Goal: Complete application form: Complete application form

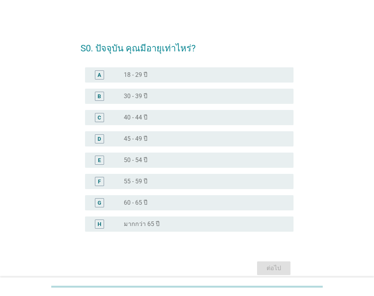
click at [99, 160] on div "E" at bounding box center [99, 160] width 3 height 8
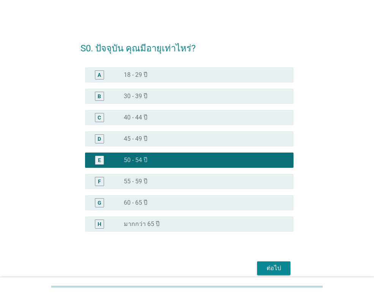
click at [279, 264] on div "ต่อไป" at bounding box center [273, 267] width 21 height 9
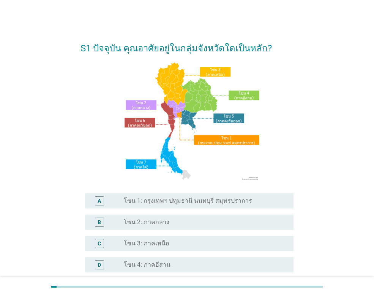
scroll to position [114, 0]
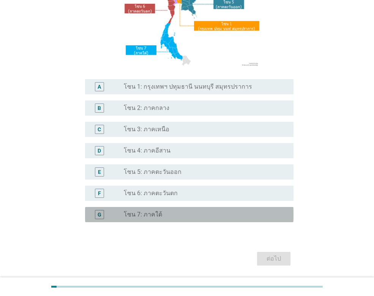
click at [100, 211] on div "G" at bounding box center [100, 214] width 4 height 8
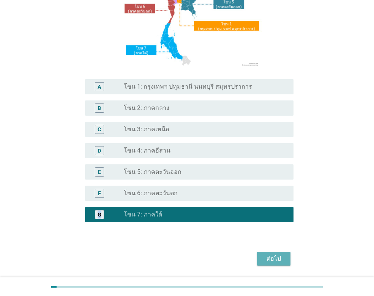
click at [273, 260] on div "ต่อไป" at bounding box center [273, 258] width 21 height 9
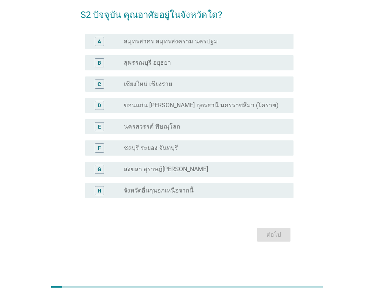
scroll to position [0, 0]
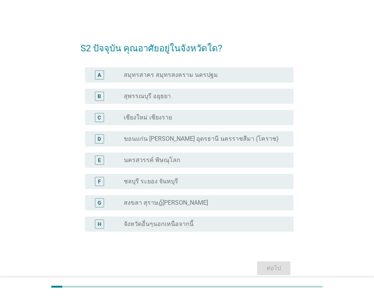
drag, startPoint x: 97, startPoint y: 203, endPoint x: 127, endPoint y: 213, distance: 30.9
click at [100, 203] on div "G" at bounding box center [100, 202] width 4 height 8
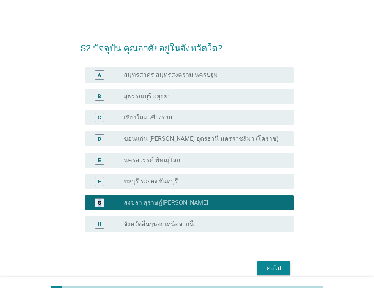
click at [274, 266] on div "ต่อไป" at bounding box center [273, 267] width 21 height 9
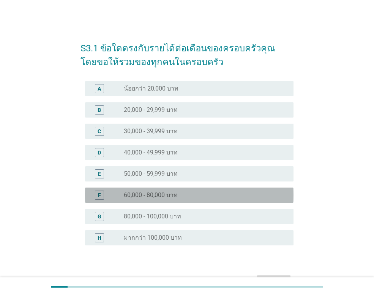
click at [100, 195] on div "F" at bounding box center [99, 195] width 3 height 8
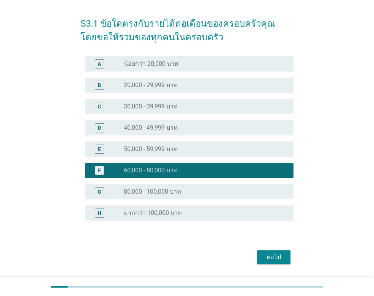
scroll to position [38, 0]
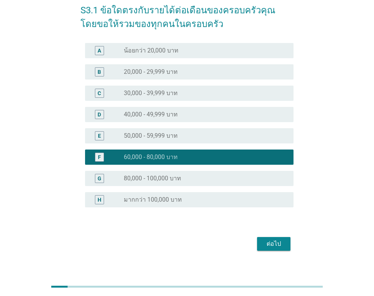
click at [276, 246] on div "ต่อไป" at bounding box center [273, 243] width 21 height 9
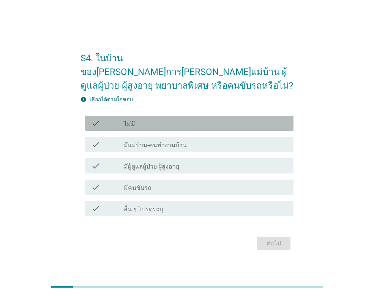
click at [94, 120] on icon "check" at bounding box center [95, 123] width 9 height 9
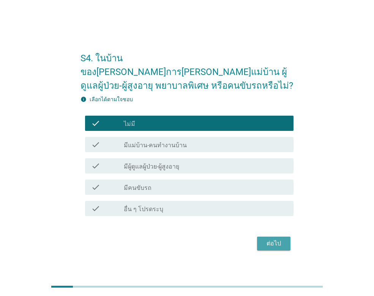
click at [270, 239] on div "ต่อไป" at bounding box center [273, 243] width 21 height 9
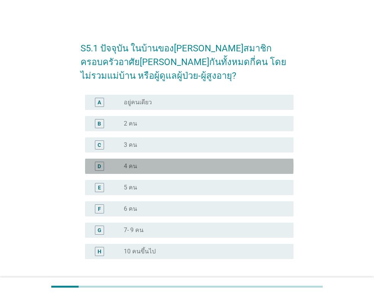
click at [101, 166] on div "D" at bounding box center [99, 166] width 3 height 8
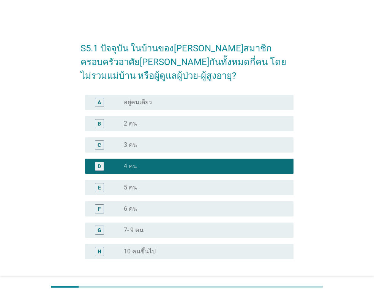
scroll to position [61, 0]
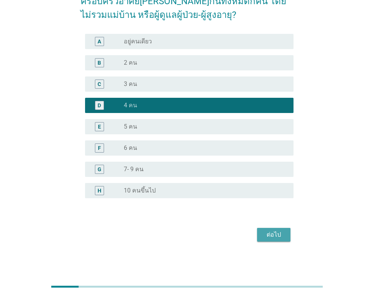
click at [280, 236] on div "ต่อไป" at bounding box center [273, 234] width 21 height 9
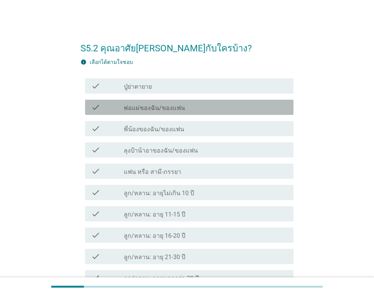
click at [93, 111] on icon "check" at bounding box center [95, 107] width 9 height 9
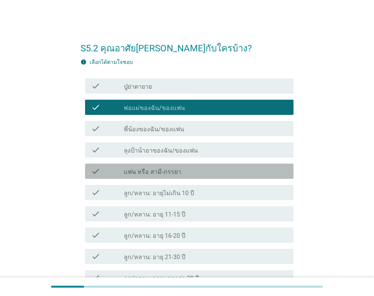
click at [94, 176] on div "check check_box_outline_blank แฟน หรือ สามี-ภรรยา" at bounding box center [189, 170] width 209 height 15
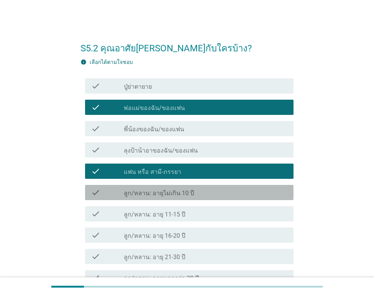
click at [95, 197] on div "check check_box_outline_blank ลูก/หลาน: อายุไม่เกิน 10 ปี" at bounding box center [189, 192] width 209 height 15
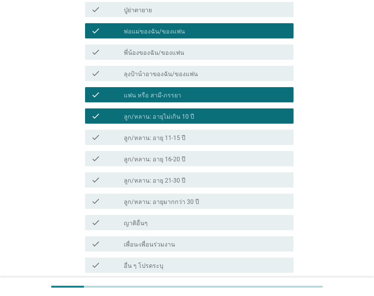
scroll to position [142, 0]
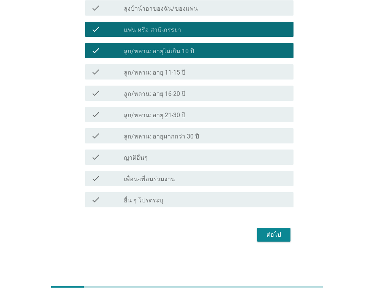
click at [278, 233] on div "ต่อไป" at bounding box center [273, 234] width 21 height 9
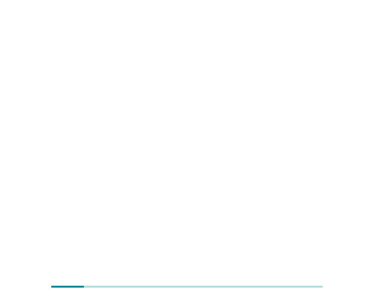
scroll to position [0, 0]
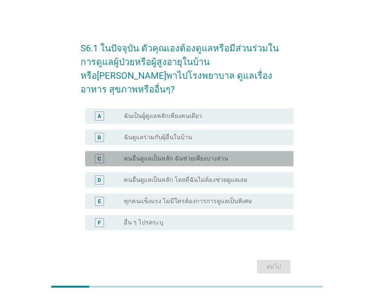
click at [98, 154] on div "C" at bounding box center [99, 158] width 3 height 8
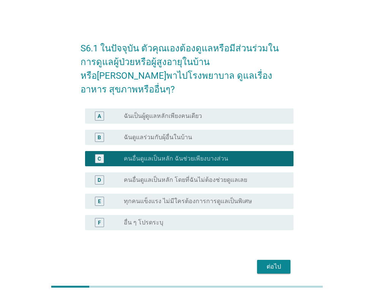
click at [97, 133] on div "B" at bounding box center [99, 137] width 9 height 9
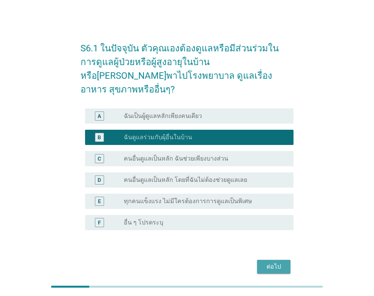
click at [273, 262] on div "ต่อไป" at bounding box center [273, 266] width 21 height 9
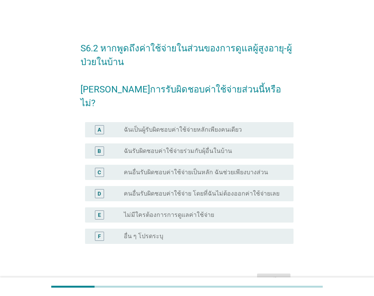
click at [98, 147] on div "B" at bounding box center [99, 151] width 3 height 8
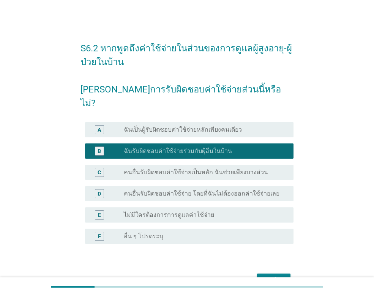
click at [277, 276] on div "ต่อไป" at bounding box center [273, 280] width 21 height 9
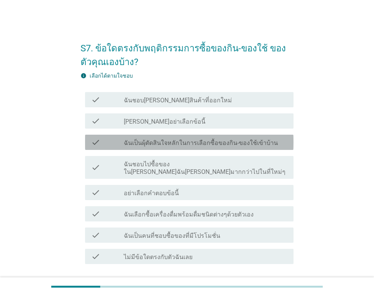
click at [95, 144] on icon "check" at bounding box center [95, 142] width 9 height 9
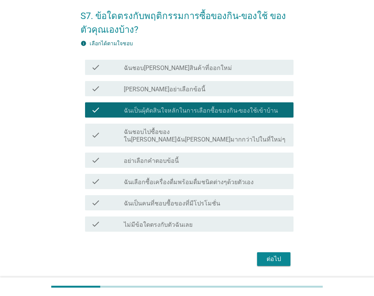
scroll to position [49, 0]
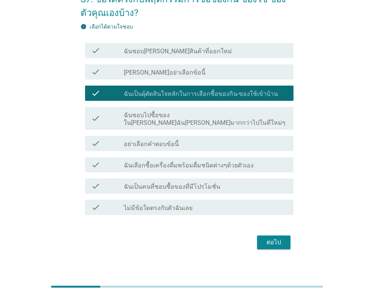
click at [271, 238] on div "ต่อไป" at bounding box center [273, 242] width 21 height 9
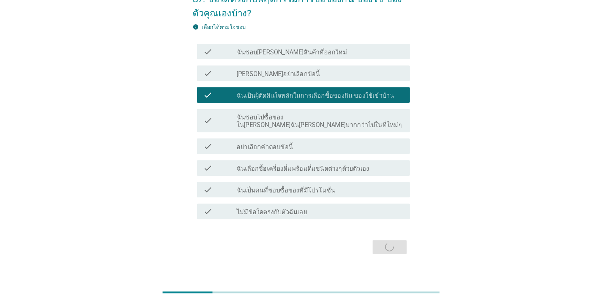
scroll to position [0, 0]
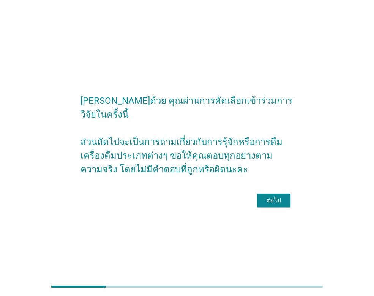
click at [272, 196] on div "ต่อไป" at bounding box center [273, 200] width 21 height 9
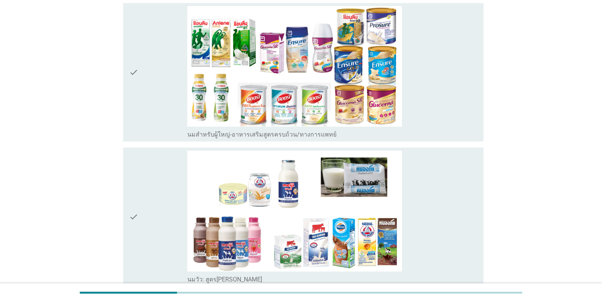
scroll to position [76, 0]
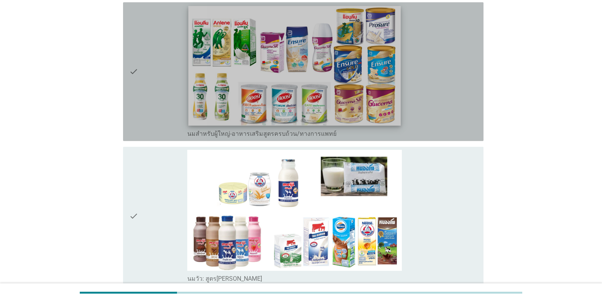
click at [348, 68] on img at bounding box center [295, 65] width 212 height 119
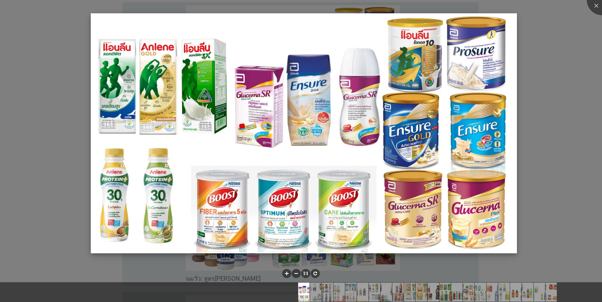
click at [374, 128] on img at bounding box center [304, 133] width 426 height 240
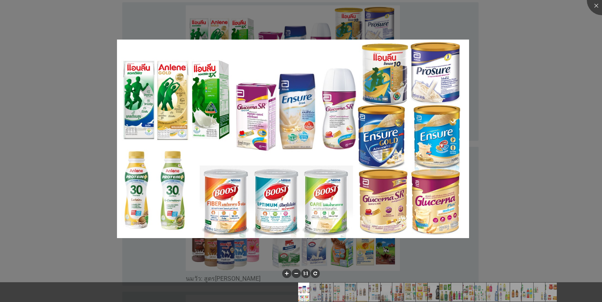
click at [374, 97] on div at bounding box center [301, 151] width 602 height 302
click at [288, 273] on li at bounding box center [286, 273] width 9 height 9
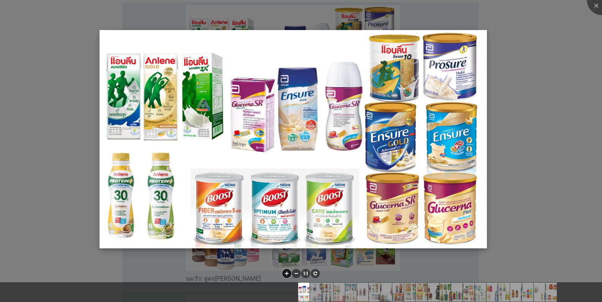
click at [374, 150] on img at bounding box center [294, 139] width 388 height 218
click at [374, 113] on img at bounding box center [294, 139] width 388 height 218
click at [55, 43] on div at bounding box center [301, 151] width 602 height 302
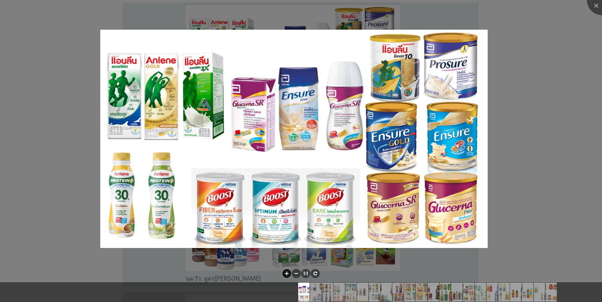
click at [371, 260] on div at bounding box center [301, 151] width 602 height 302
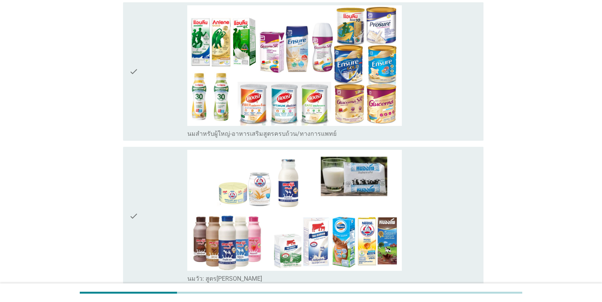
click at [133, 72] on icon "check" at bounding box center [133, 71] width 9 height 133
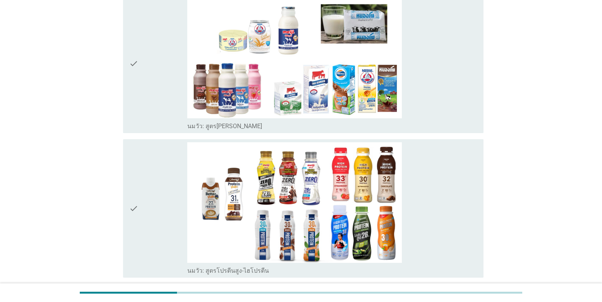
scroll to position [228, 0]
click at [132, 63] on icon "check" at bounding box center [133, 64] width 9 height 133
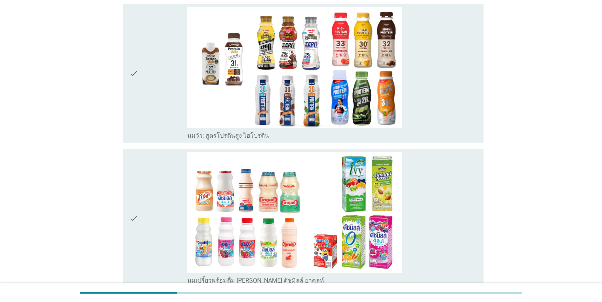
scroll to position [418, 0]
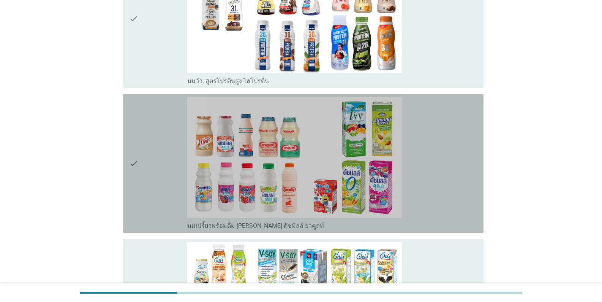
click at [132, 165] on icon "check" at bounding box center [133, 163] width 9 height 133
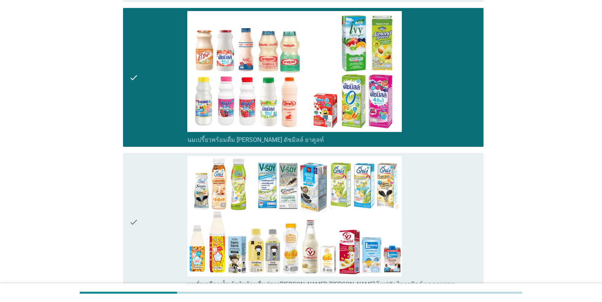
scroll to position [570, 0]
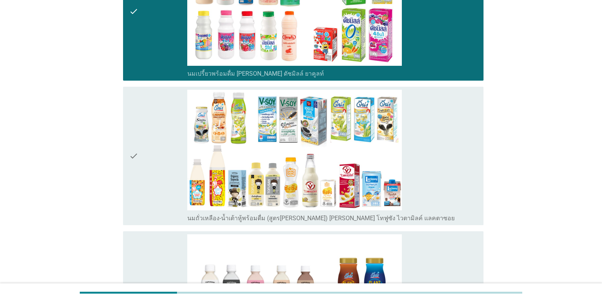
click at [131, 155] on icon "check" at bounding box center [133, 156] width 9 height 133
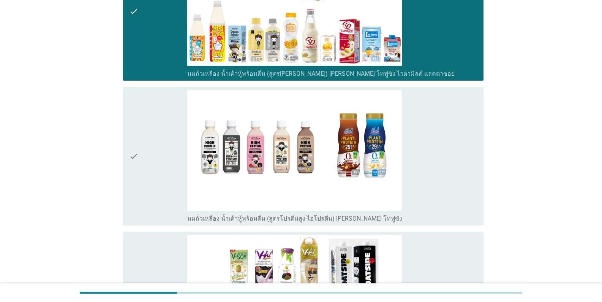
scroll to position [760, 0]
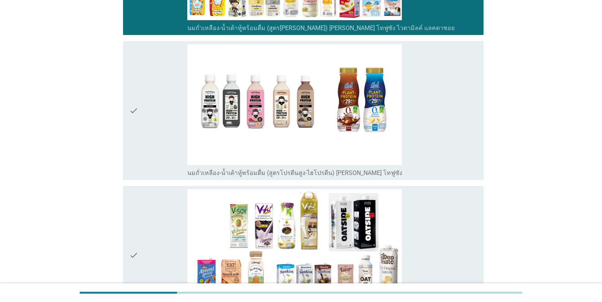
click at [132, 115] on icon "check" at bounding box center [133, 110] width 9 height 133
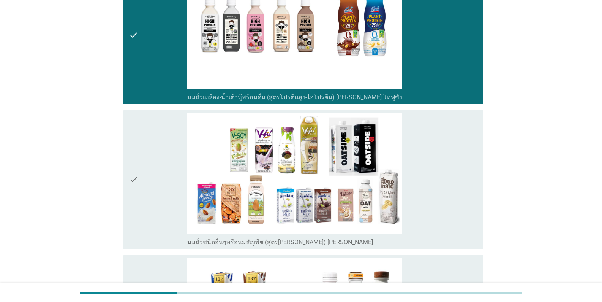
scroll to position [836, 0]
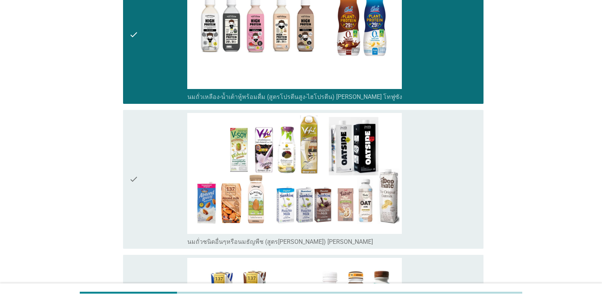
click at [135, 176] on icon "check" at bounding box center [133, 179] width 9 height 133
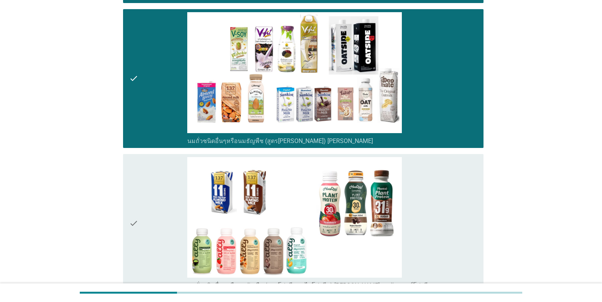
scroll to position [988, 0]
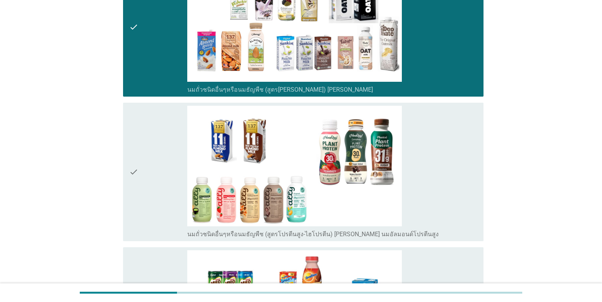
click at [132, 175] on icon "check" at bounding box center [133, 172] width 9 height 133
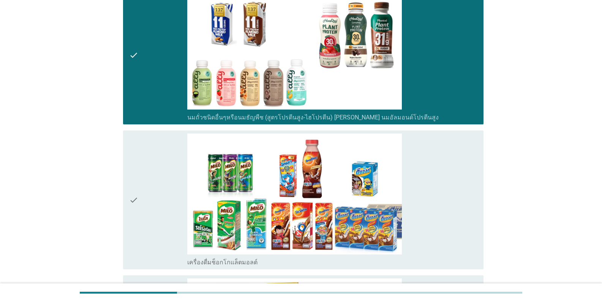
scroll to position [1178, 0]
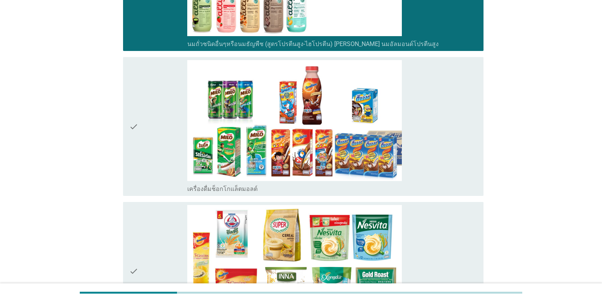
drag, startPoint x: 132, startPoint y: 128, endPoint x: 131, endPoint y: 136, distance: 7.2
click at [132, 129] on icon "check" at bounding box center [133, 126] width 9 height 133
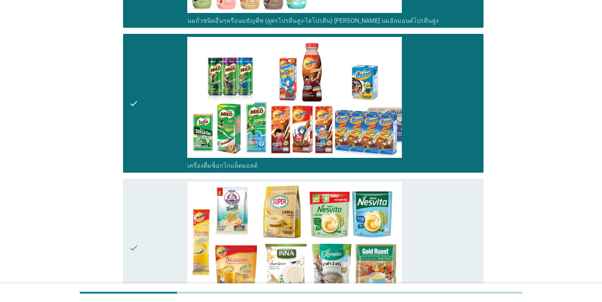
scroll to position [1292, 0]
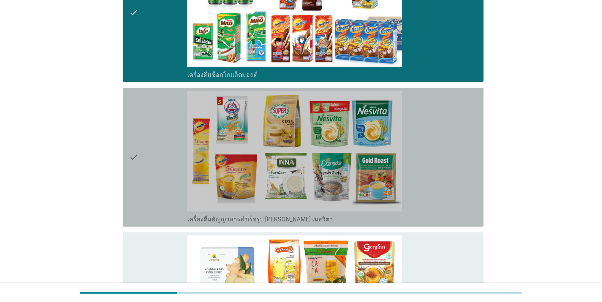
drag, startPoint x: 130, startPoint y: 154, endPoint x: 130, endPoint y: 159, distance: 4.2
click at [130, 157] on icon "check" at bounding box center [133, 157] width 9 height 133
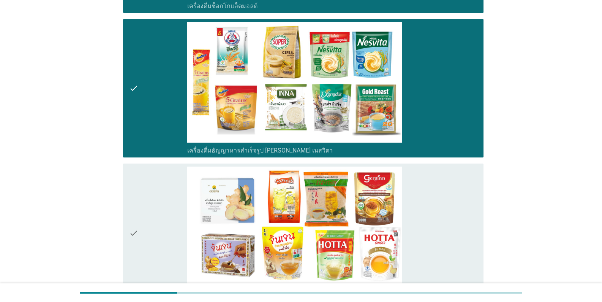
scroll to position [1368, 0]
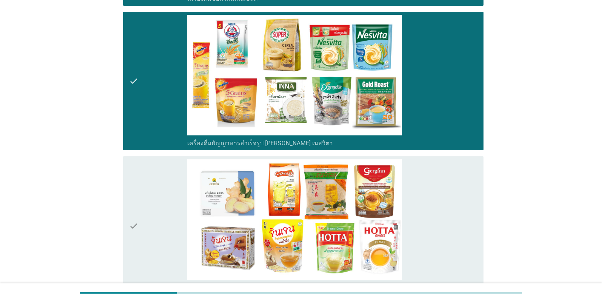
click at [130, 228] on icon "check" at bounding box center [133, 225] width 9 height 133
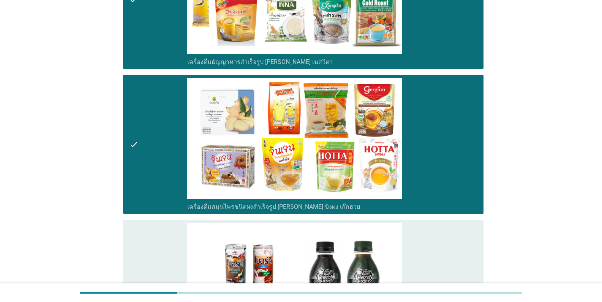
scroll to position [1520, 0]
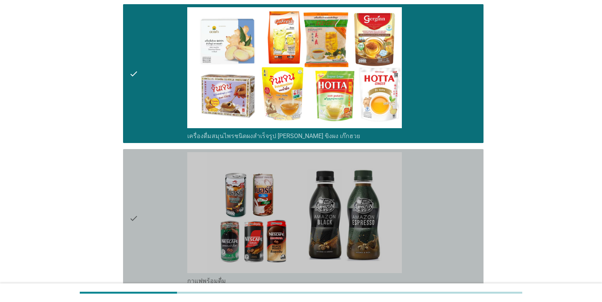
click at [130, 223] on icon "check" at bounding box center [133, 218] width 9 height 133
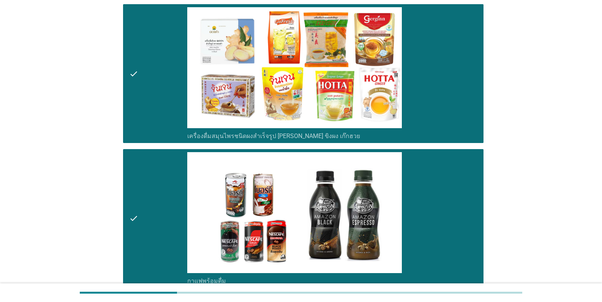
scroll to position [1711, 0]
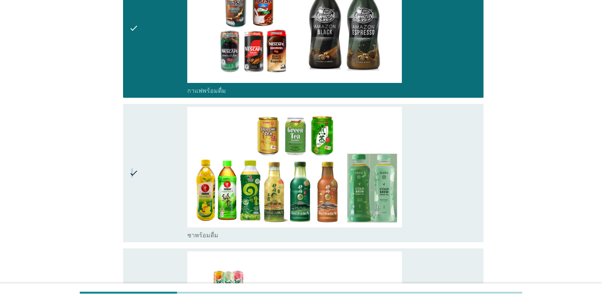
click at [132, 176] on icon "check" at bounding box center [133, 173] width 9 height 133
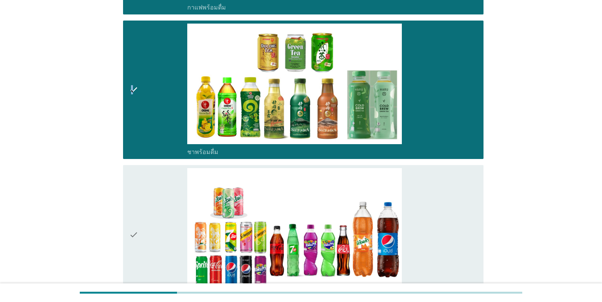
scroll to position [1863, 0]
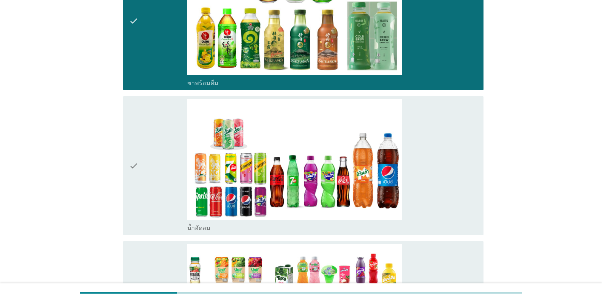
click at [133, 169] on icon "check" at bounding box center [133, 165] width 9 height 133
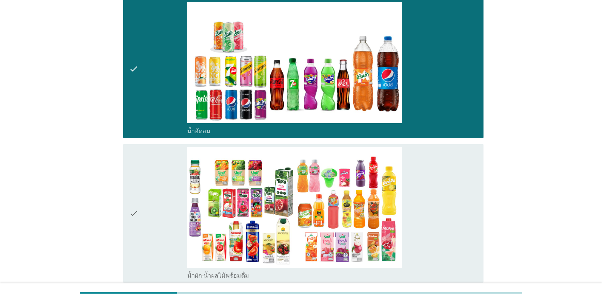
scroll to position [2015, 0]
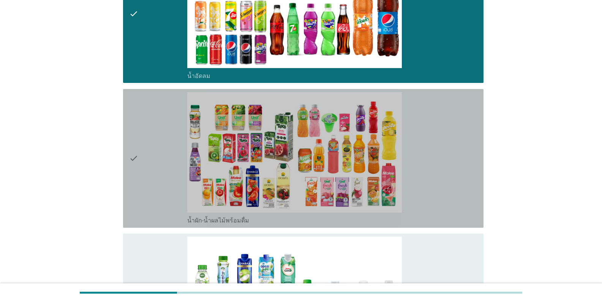
click at [136, 161] on icon "check" at bounding box center [133, 158] width 9 height 133
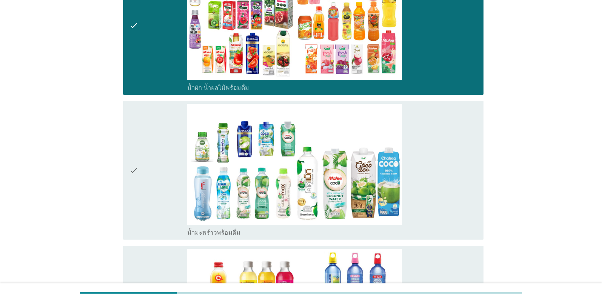
scroll to position [2205, 0]
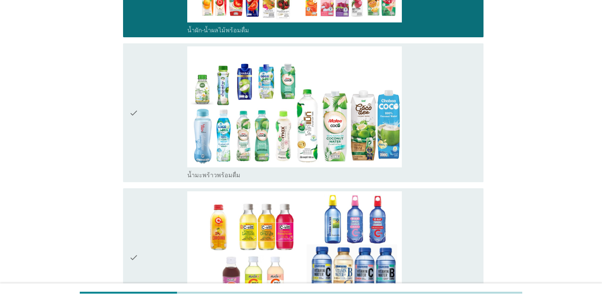
click at [130, 116] on icon "check" at bounding box center [133, 112] width 9 height 133
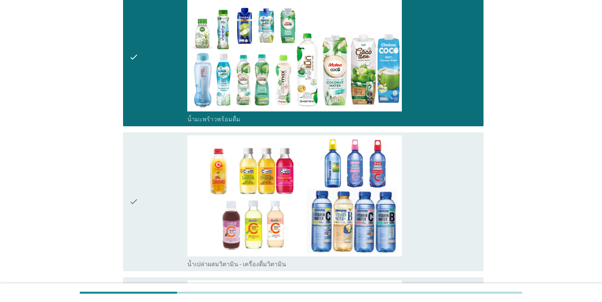
scroll to position [2319, 0]
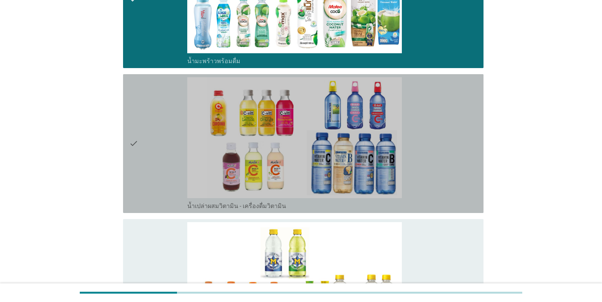
drag, startPoint x: 130, startPoint y: 143, endPoint x: 132, endPoint y: 151, distance: 8.5
click at [131, 143] on icon "check" at bounding box center [133, 143] width 9 height 133
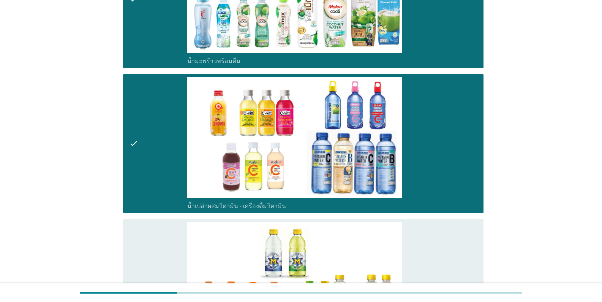
scroll to position [2433, 0]
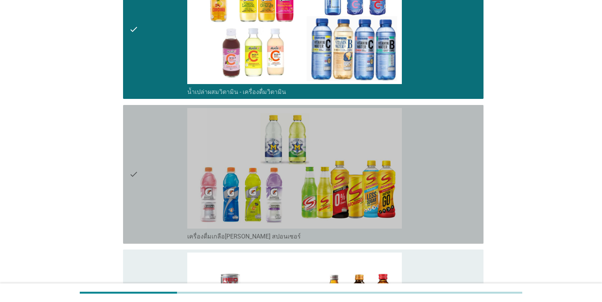
click at [136, 178] on icon "check" at bounding box center [133, 174] width 9 height 133
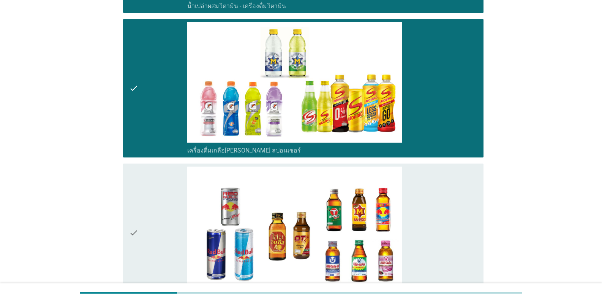
scroll to position [2585, 0]
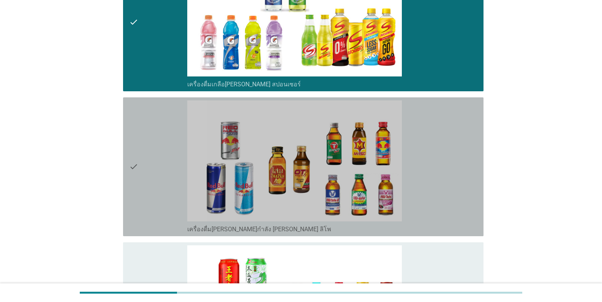
click at [130, 169] on icon "check" at bounding box center [133, 166] width 9 height 133
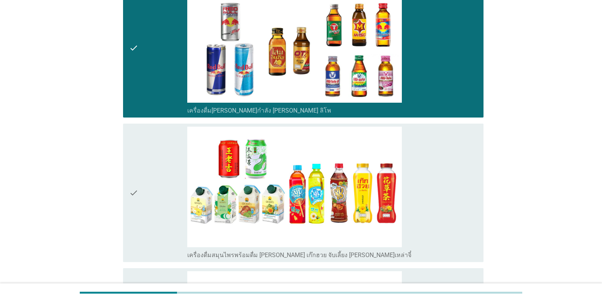
scroll to position [2775, 0]
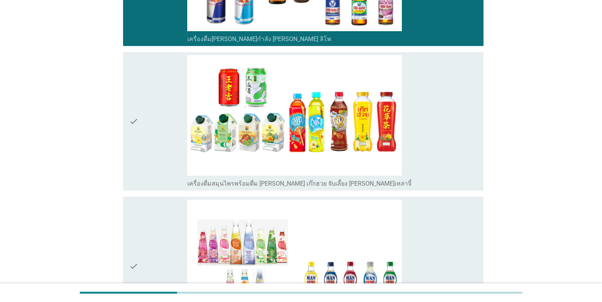
click at [132, 123] on icon "check" at bounding box center [133, 121] width 9 height 133
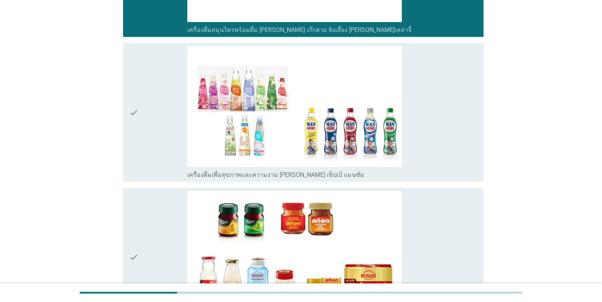
scroll to position [2965, 0]
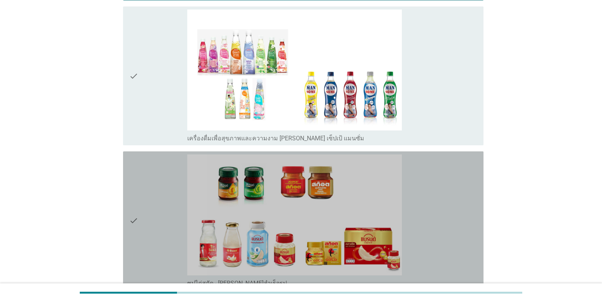
click at [136, 221] on icon "check" at bounding box center [133, 220] width 9 height 133
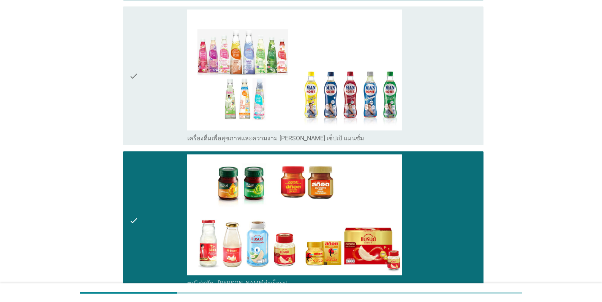
scroll to position [3042, 0]
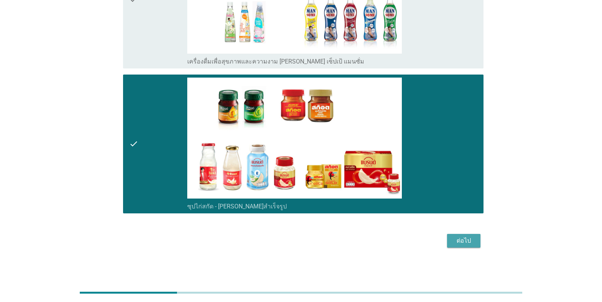
click at [374, 242] on div "ต่อไป" at bounding box center [463, 240] width 21 height 9
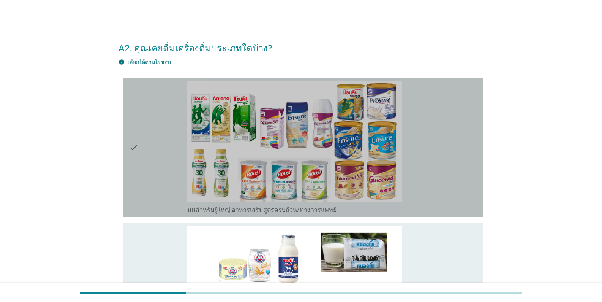
click at [133, 151] on icon "check" at bounding box center [133, 147] width 9 height 133
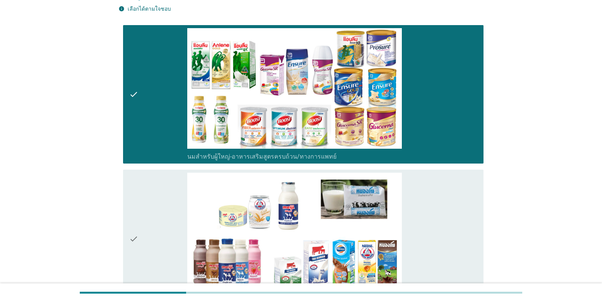
scroll to position [114, 0]
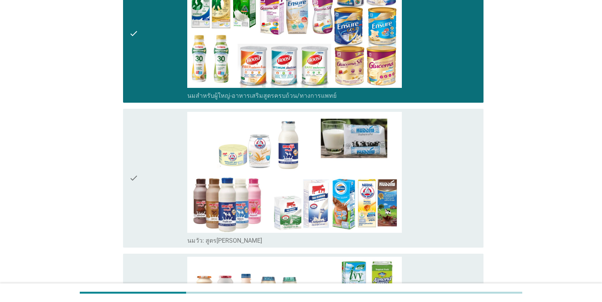
click at [134, 178] on icon "check" at bounding box center [133, 178] width 9 height 133
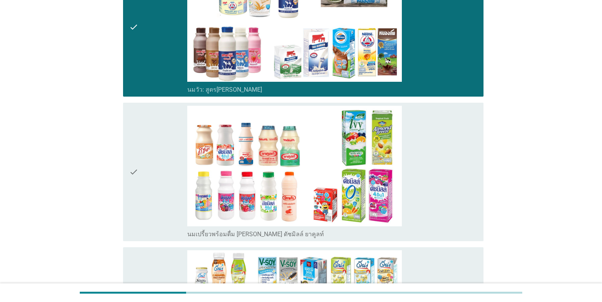
scroll to position [266, 0]
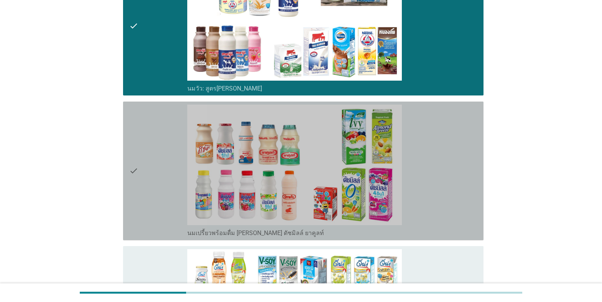
click at [132, 170] on icon "check" at bounding box center [133, 171] width 9 height 133
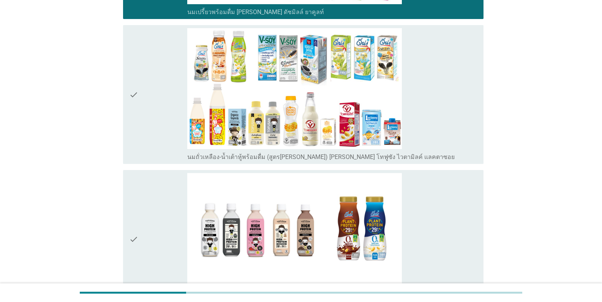
scroll to position [494, 0]
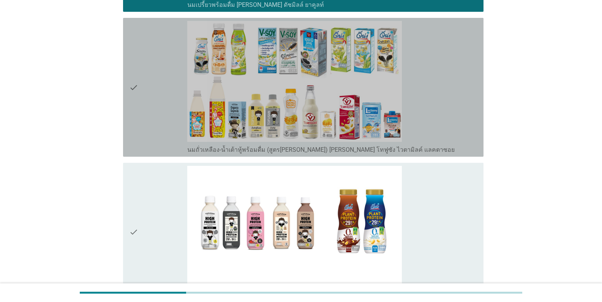
click at [133, 89] on icon "check" at bounding box center [133, 87] width 9 height 133
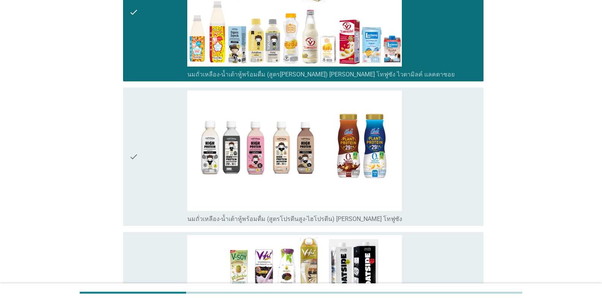
scroll to position [684, 0]
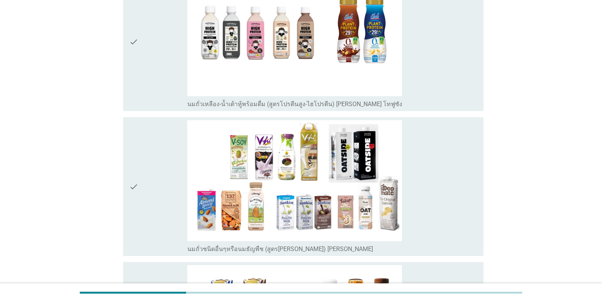
click at [131, 185] on icon "check" at bounding box center [133, 186] width 9 height 133
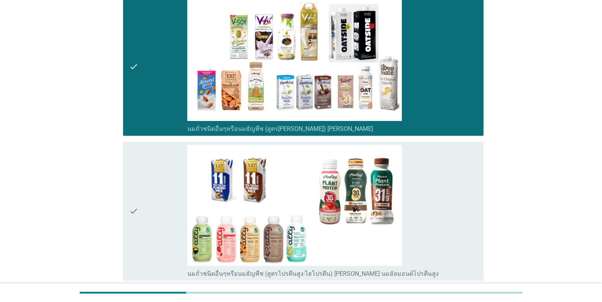
scroll to position [874, 0]
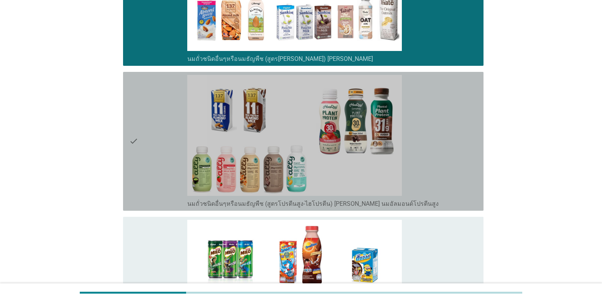
click at [126, 143] on div "check check_box_outline_blank นมถั่วชนิดอื่นๆหรือนมธัญพืช (สูตรโปรตีนสูง-ไฮโปรต…" at bounding box center [303, 141] width 361 height 139
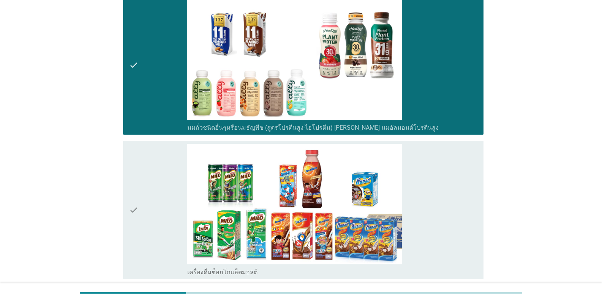
scroll to position [1026, 0]
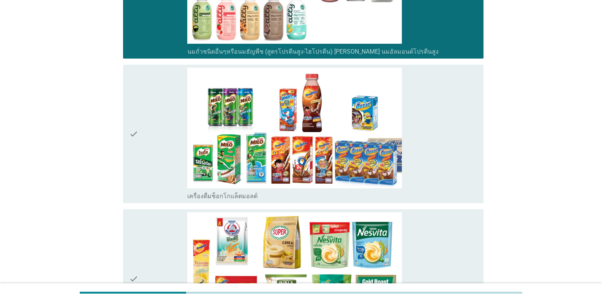
drag, startPoint x: 135, startPoint y: 134, endPoint x: 138, endPoint y: 144, distance: 10.2
click at [136, 136] on icon "check" at bounding box center [133, 134] width 9 height 133
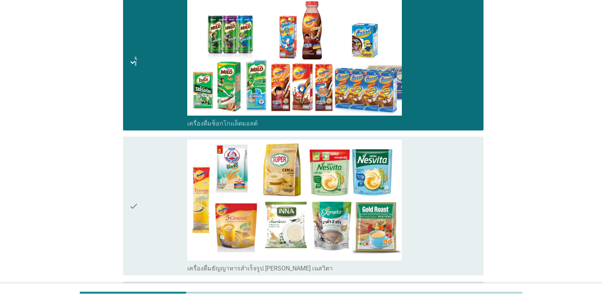
scroll to position [1178, 0]
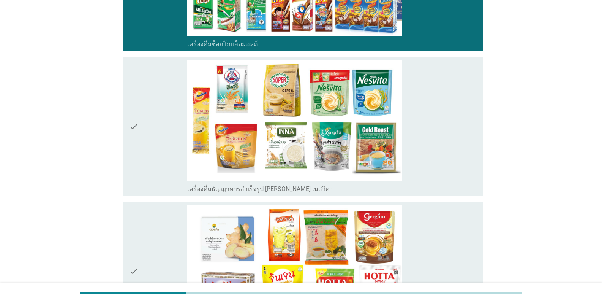
click at [135, 121] on icon "check" at bounding box center [133, 126] width 9 height 133
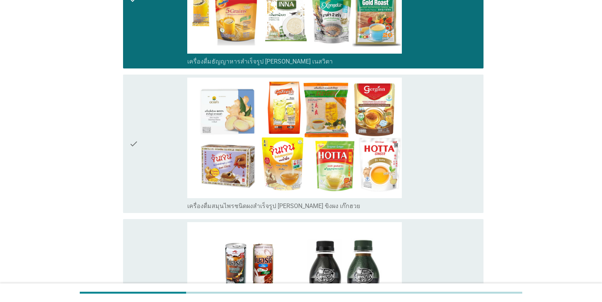
scroll to position [1368, 0]
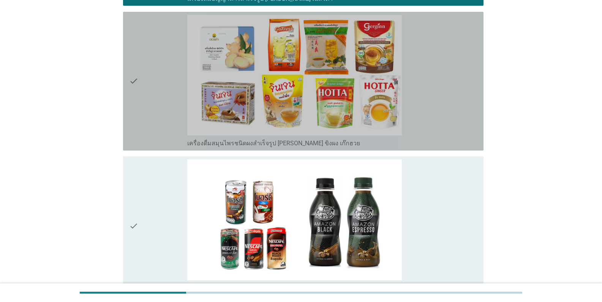
click at [132, 80] on icon "check" at bounding box center [133, 81] width 9 height 133
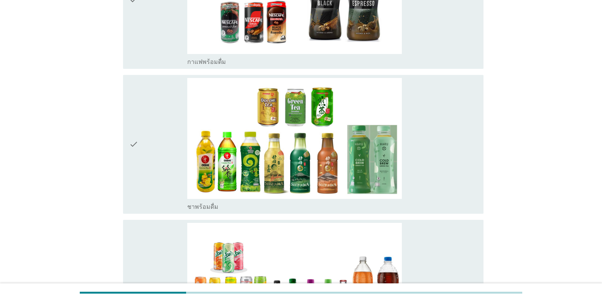
scroll to position [1597, 0]
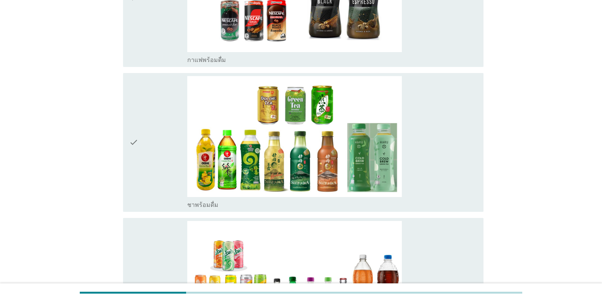
click at [134, 142] on icon "check" at bounding box center [133, 142] width 9 height 133
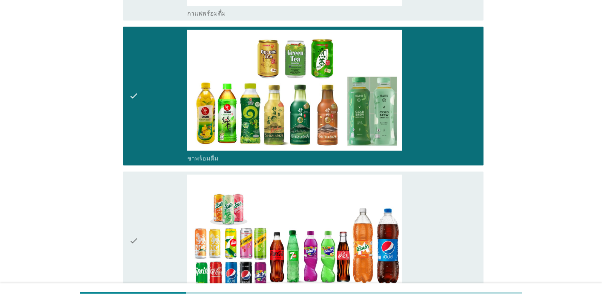
scroll to position [1711, 0]
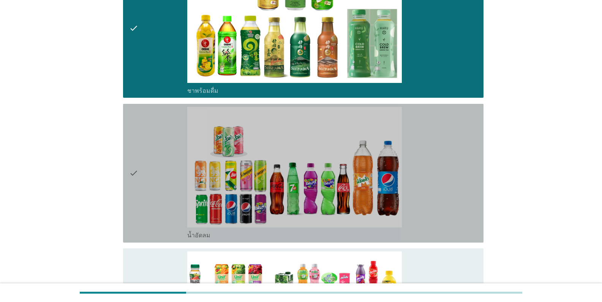
click at [139, 179] on div "check" at bounding box center [158, 173] width 58 height 133
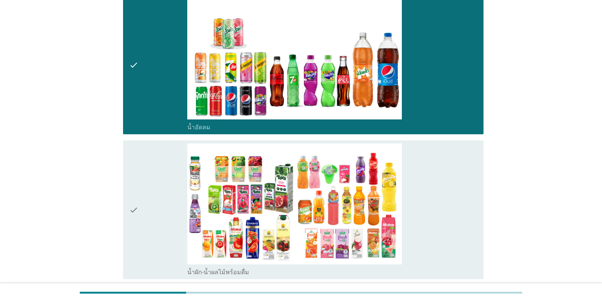
scroll to position [1825, 0]
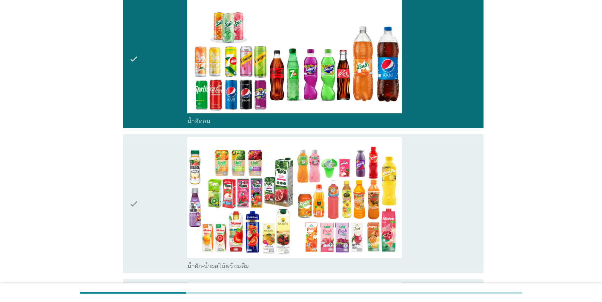
click at [133, 205] on icon "check" at bounding box center [133, 203] width 9 height 133
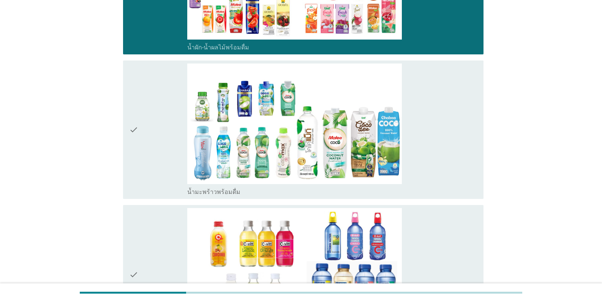
scroll to position [2129, 0]
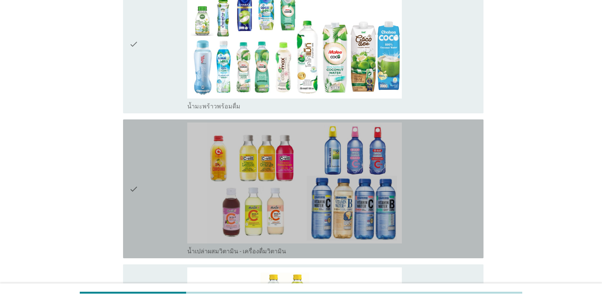
click at [134, 189] on icon "check" at bounding box center [133, 188] width 9 height 133
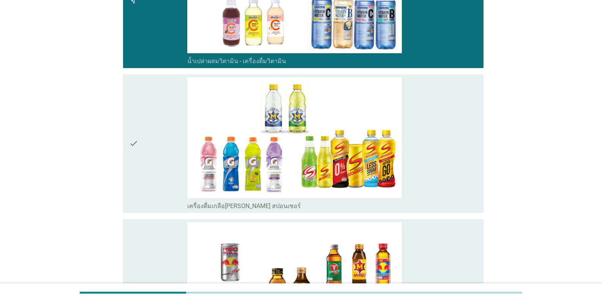
scroll to position [2433, 0]
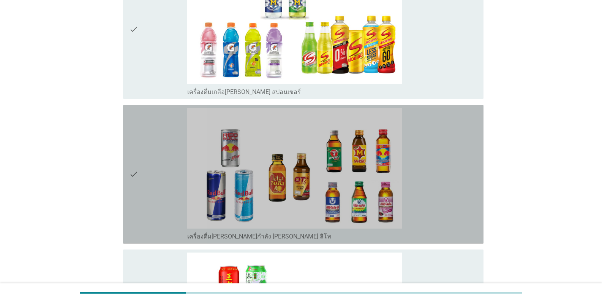
click at [135, 175] on icon "check" at bounding box center [133, 174] width 9 height 133
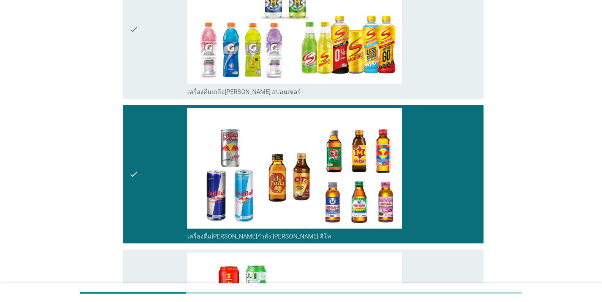
click at [134, 171] on icon "check" at bounding box center [133, 174] width 9 height 133
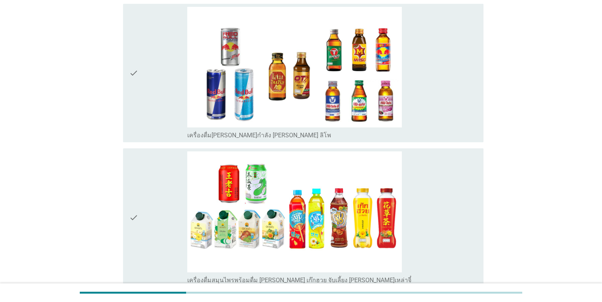
scroll to position [2547, 0]
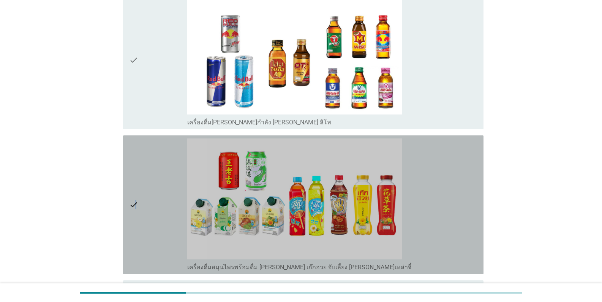
click at [136, 209] on icon "check" at bounding box center [133, 204] width 9 height 133
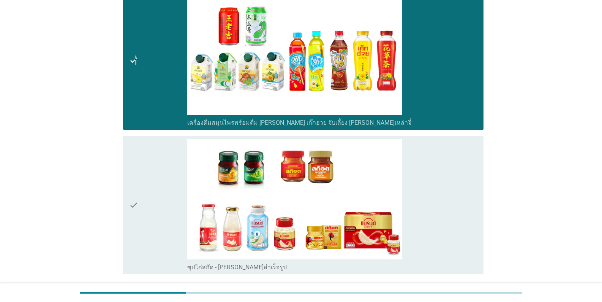
scroll to position [2752, 0]
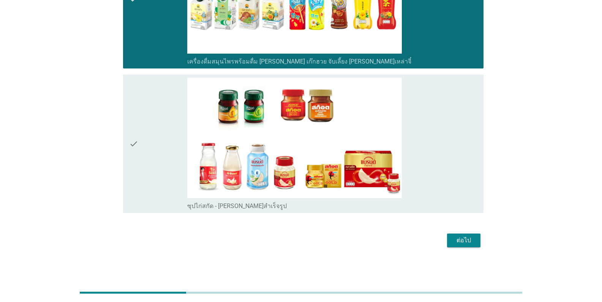
click at [133, 140] on icon "check" at bounding box center [133, 144] width 9 height 133
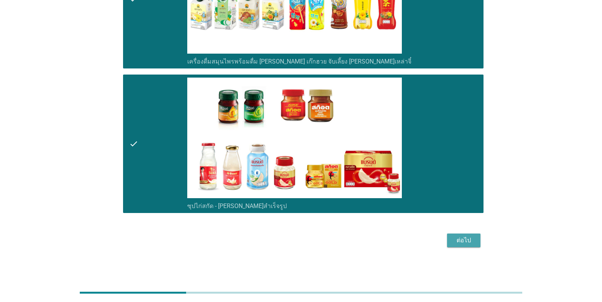
click at [374, 239] on div "ต่อไป" at bounding box center [463, 240] width 21 height 9
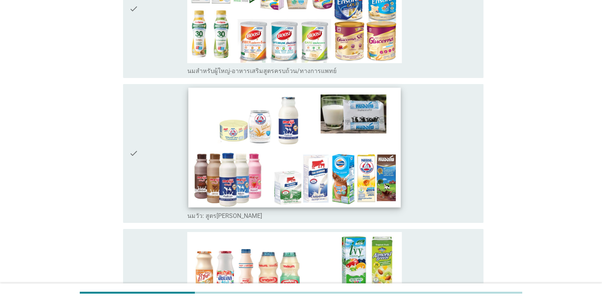
scroll to position [152, 0]
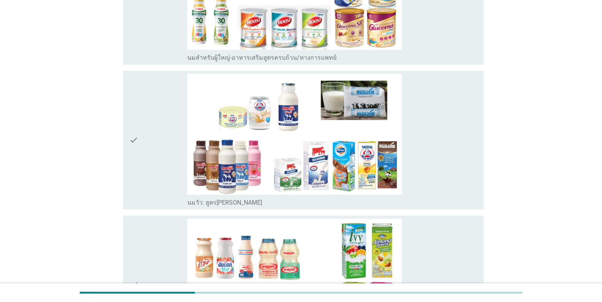
click at [138, 141] on icon "check" at bounding box center [133, 140] width 9 height 133
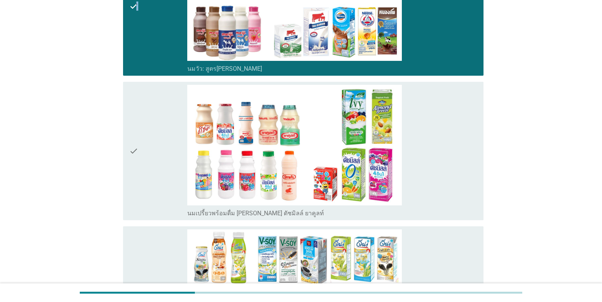
scroll to position [342, 0]
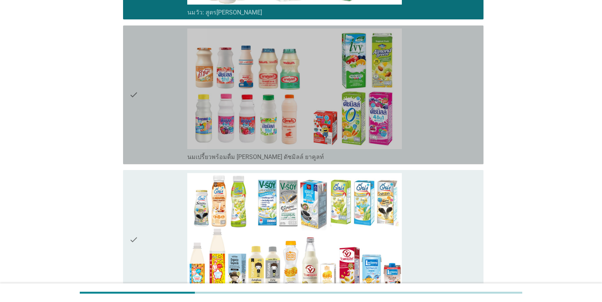
click at [136, 100] on icon "check" at bounding box center [133, 95] width 9 height 133
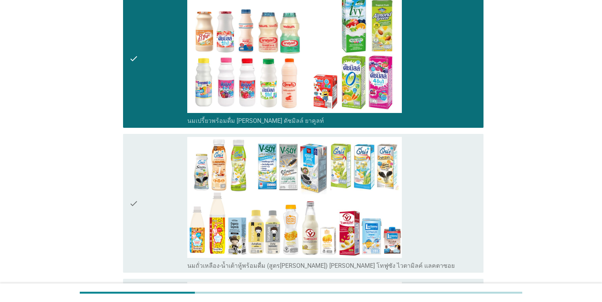
scroll to position [494, 0]
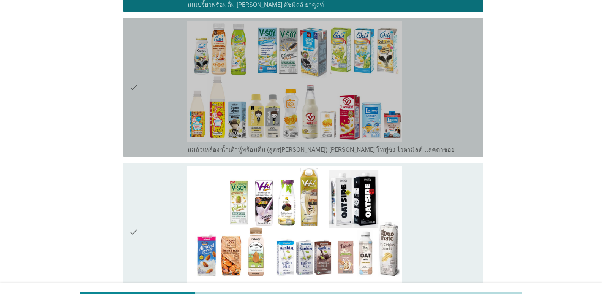
click at [129, 89] on div "check check_box_outline_blank นมถั่วเหลือง-น้ำเต้าหู้พร้อมดื่ม (สูตร[PERSON_NAM…" at bounding box center [303, 87] width 361 height 139
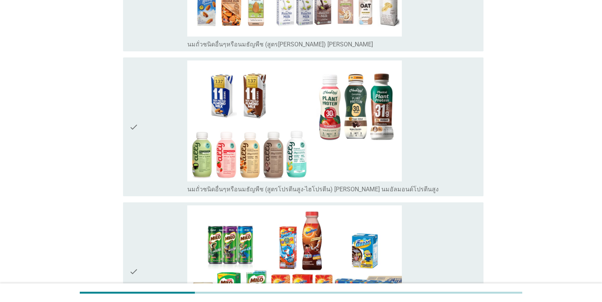
scroll to position [874, 0]
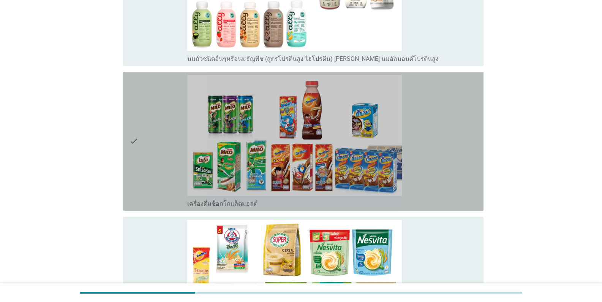
click at [135, 139] on icon "check" at bounding box center [133, 141] width 9 height 133
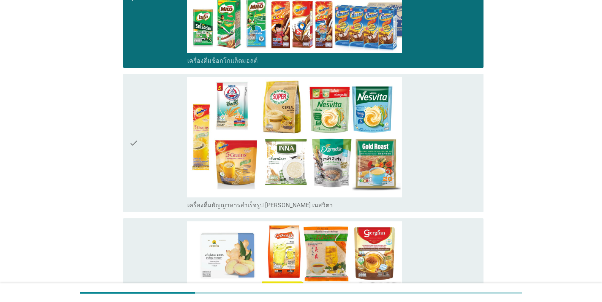
scroll to position [1140, 0]
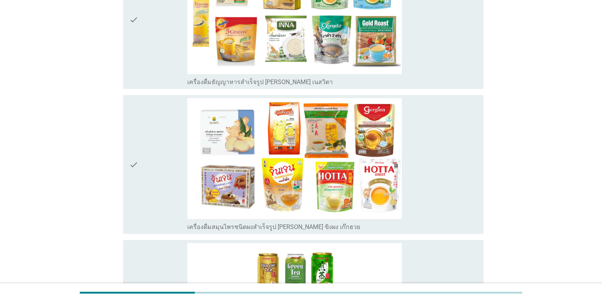
click at [133, 161] on icon "check" at bounding box center [133, 164] width 9 height 133
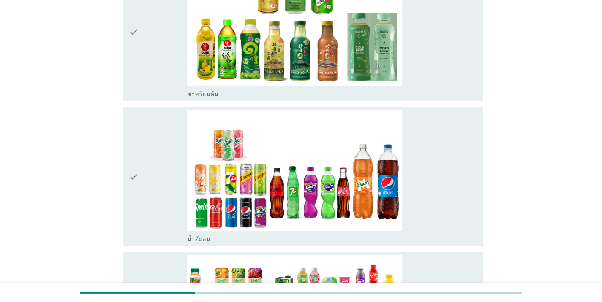
scroll to position [1482, 0]
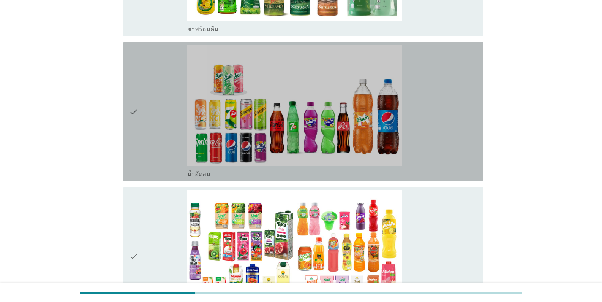
click at [136, 109] on icon "check" at bounding box center [133, 111] width 9 height 133
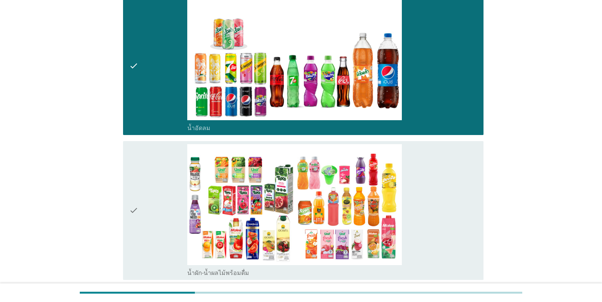
scroll to position [1597, 0]
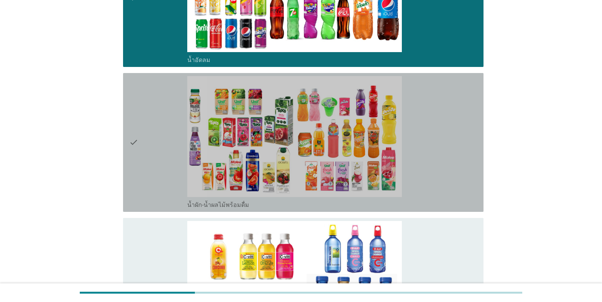
click at [134, 144] on icon "check" at bounding box center [133, 142] width 9 height 133
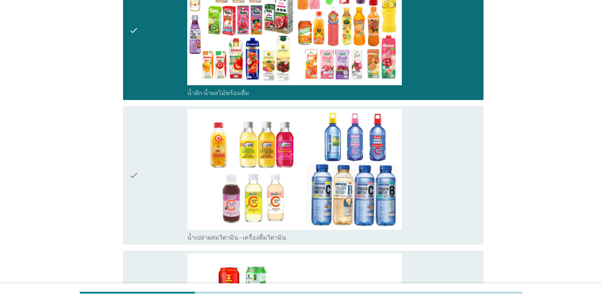
scroll to position [1711, 0]
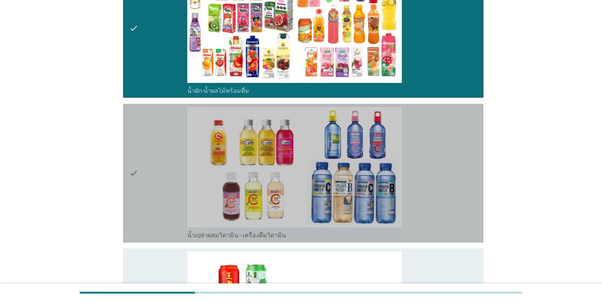
click at [139, 181] on div "check" at bounding box center [158, 173] width 58 height 133
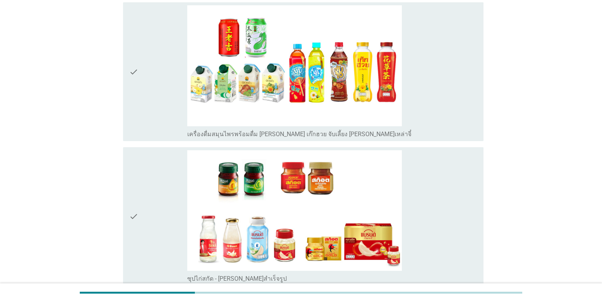
scroll to position [2029, 0]
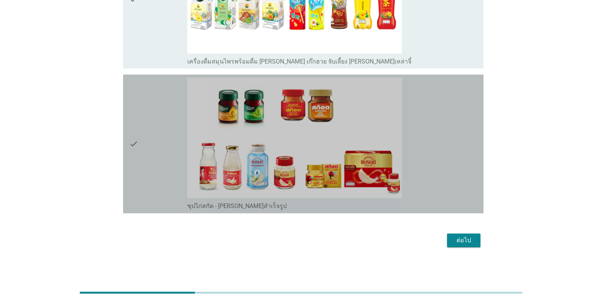
click at [134, 149] on icon "check" at bounding box center [133, 144] width 9 height 133
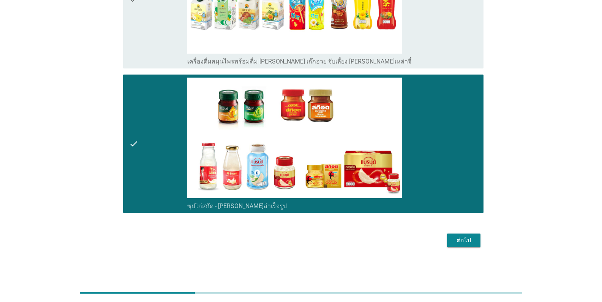
click at [374, 240] on div "ต่อไป" at bounding box center [463, 240] width 21 height 9
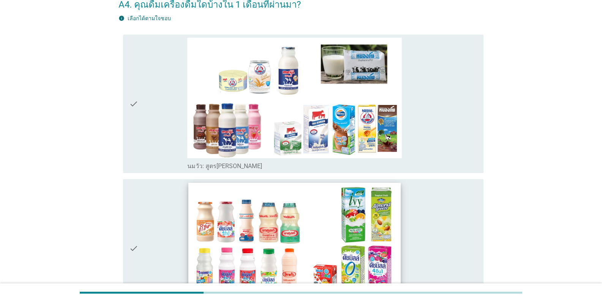
scroll to position [76, 0]
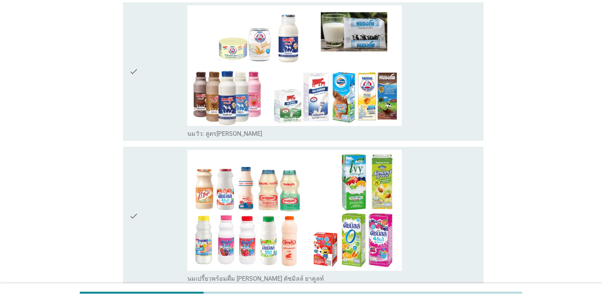
click at [132, 71] on icon "check" at bounding box center [133, 71] width 9 height 133
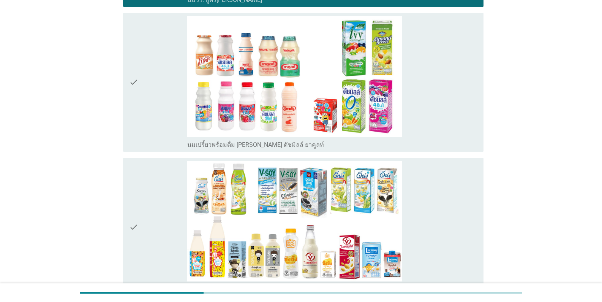
scroll to position [114, 0]
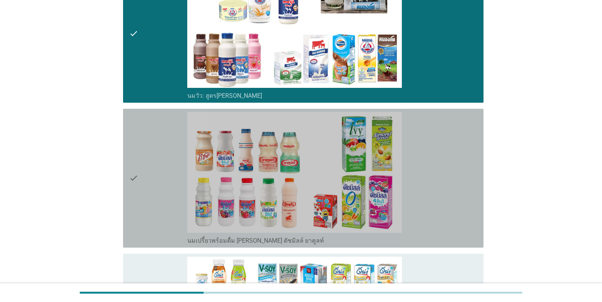
click at [143, 165] on div "check" at bounding box center [158, 178] width 58 height 133
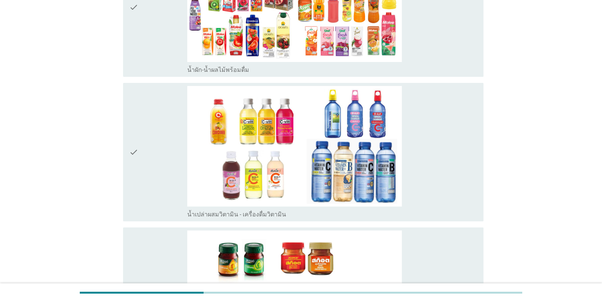
scroll to position [1026, 0]
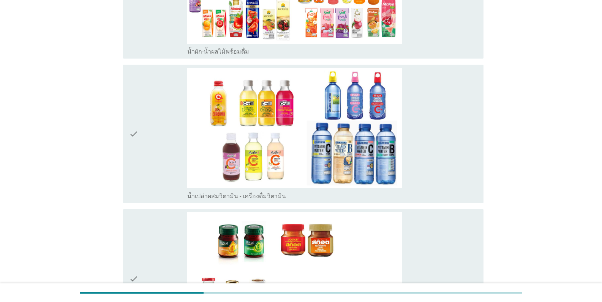
click at [132, 137] on icon "check" at bounding box center [133, 134] width 9 height 133
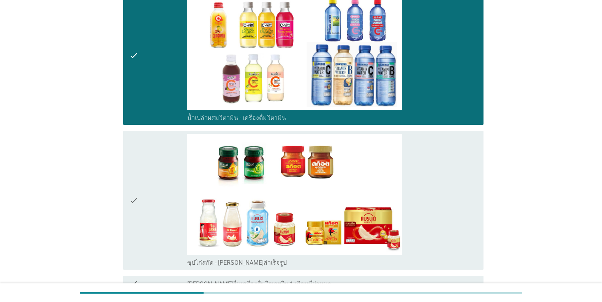
scroll to position [1182, 0]
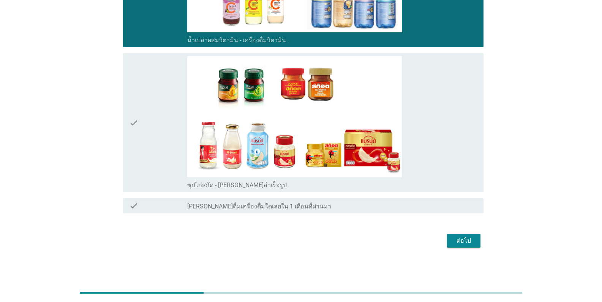
drag, startPoint x: 138, startPoint y: 132, endPoint x: 140, endPoint y: 136, distance: 4.1
click at [138, 133] on icon "check" at bounding box center [133, 122] width 9 height 133
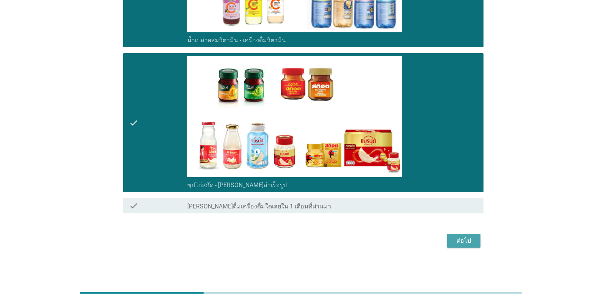
click at [374, 234] on button "ต่อไป" at bounding box center [463, 241] width 33 height 14
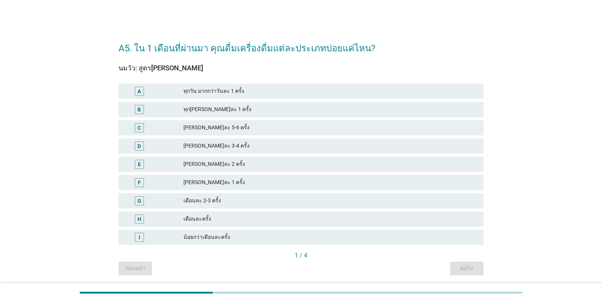
click at [137, 92] on div "A" at bounding box center [139, 91] width 9 height 9
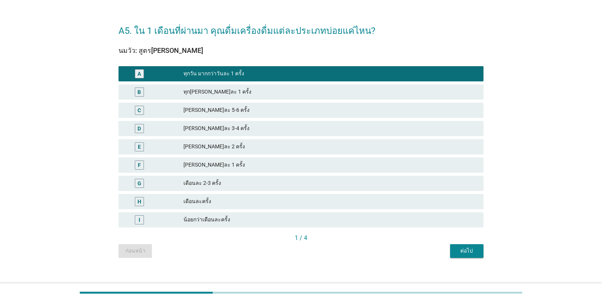
scroll to position [25, 0]
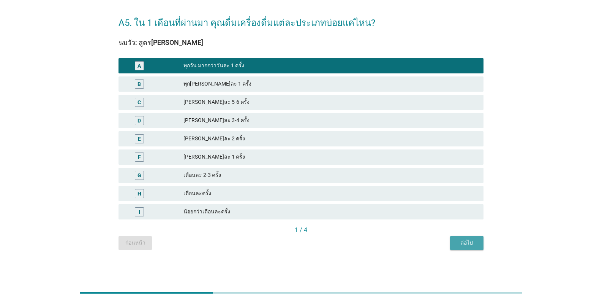
click at [374, 243] on div "ต่อไป" at bounding box center [467, 243] width 21 height 8
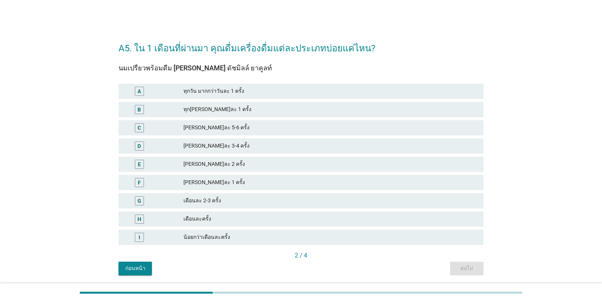
click at [138, 93] on div "A" at bounding box center [139, 91] width 3 height 8
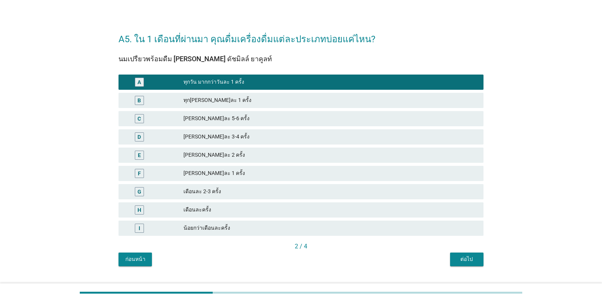
scroll to position [25, 0]
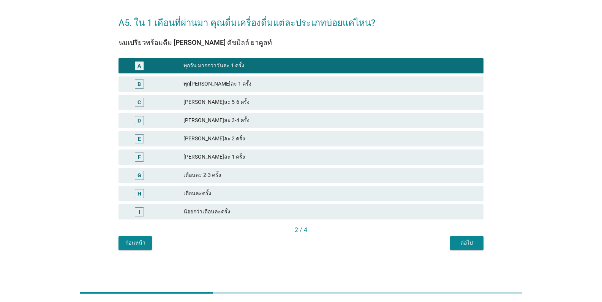
click at [374, 242] on div "ต่อไป" at bounding box center [467, 243] width 21 height 8
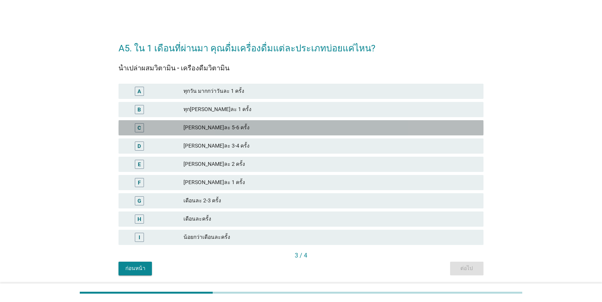
click at [139, 128] on div "C" at bounding box center [139, 128] width 3 height 8
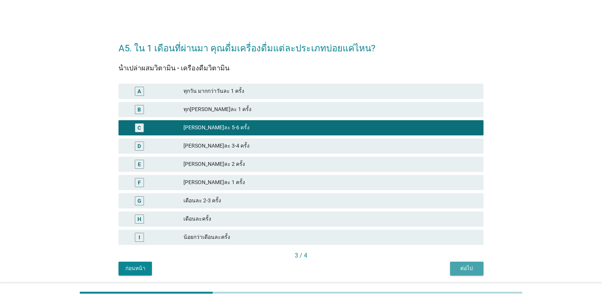
click at [374, 269] on div "ต่อไป" at bounding box center [467, 268] width 21 height 8
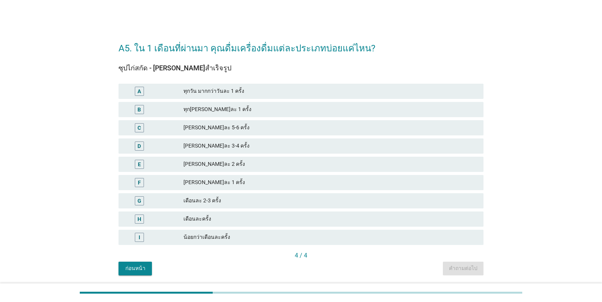
drag, startPoint x: 139, startPoint y: 128, endPoint x: 142, endPoint y: 130, distance: 3.9
click at [140, 128] on div "C" at bounding box center [139, 128] width 3 height 8
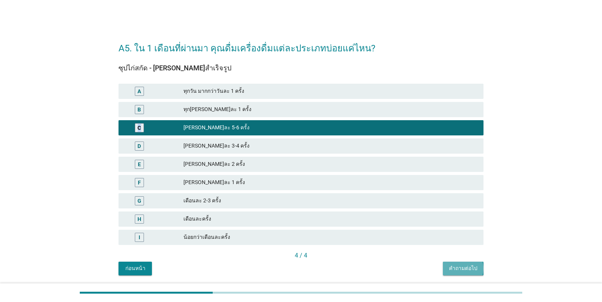
click at [374, 267] on div "คำถามต่อไป" at bounding box center [463, 268] width 29 height 8
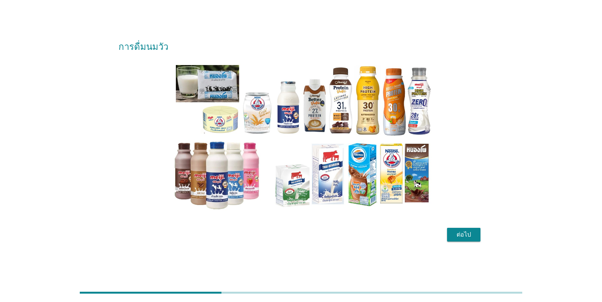
scroll to position [19, 0]
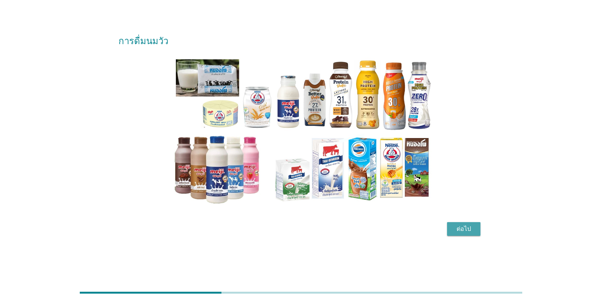
click at [374, 230] on div "ต่อไป" at bounding box center [463, 228] width 21 height 9
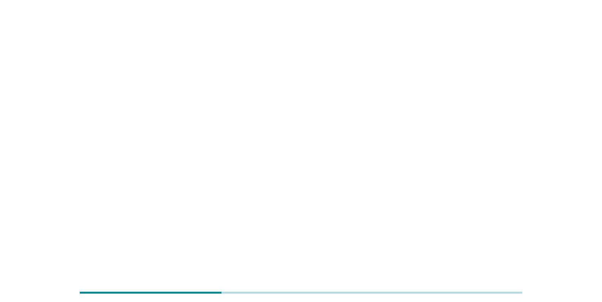
scroll to position [0, 0]
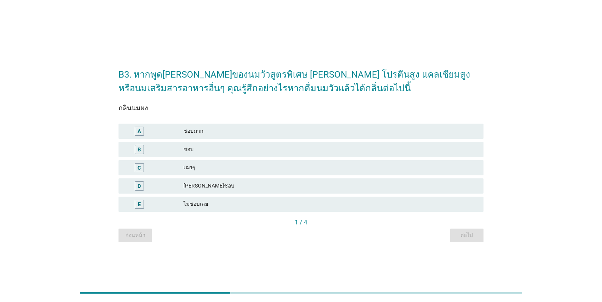
click at [139, 152] on div "B" at bounding box center [139, 149] width 3 height 8
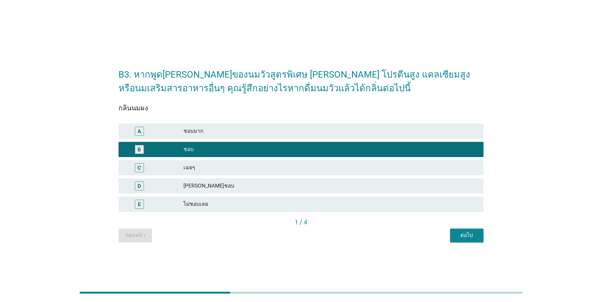
click at [374, 236] on div "ต่อไป" at bounding box center [467, 235] width 21 height 8
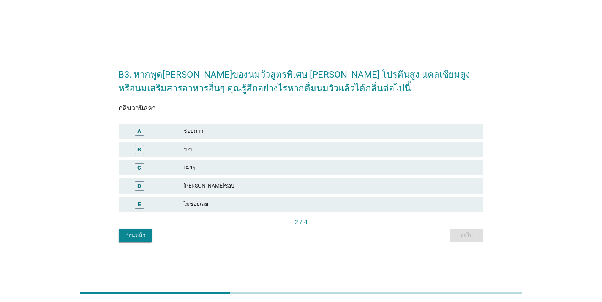
click at [140, 151] on div "B" at bounding box center [139, 149] width 3 height 8
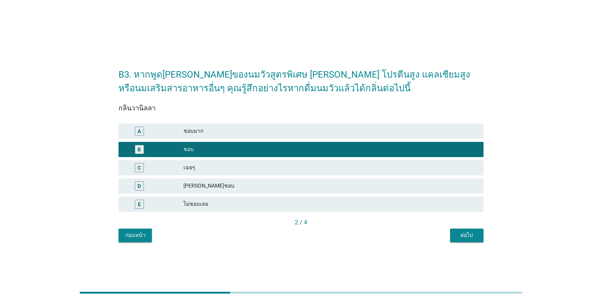
click at [139, 130] on div "A" at bounding box center [139, 131] width 3 height 8
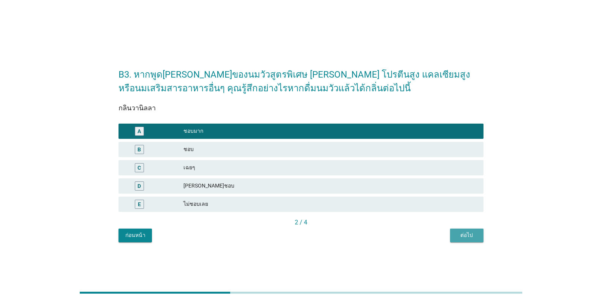
click at [374, 236] on div "ต่อไป" at bounding box center [467, 235] width 21 height 8
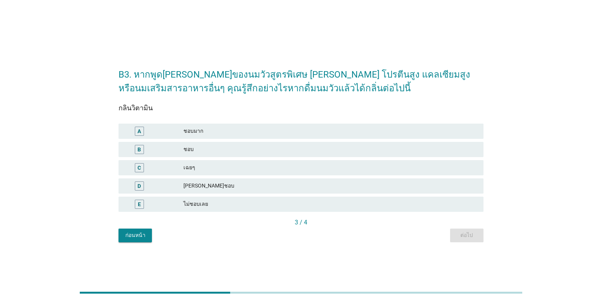
click at [139, 149] on div "B" at bounding box center [139, 149] width 3 height 8
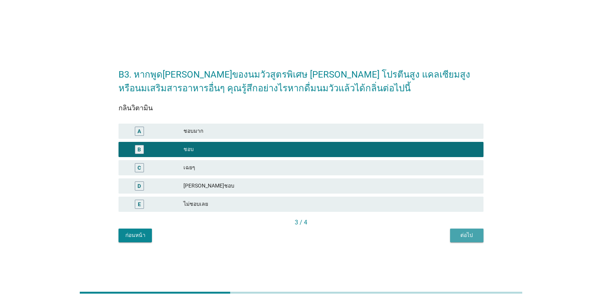
click at [374, 231] on div "ต่อไป" at bounding box center [467, 235] width 21 height 8
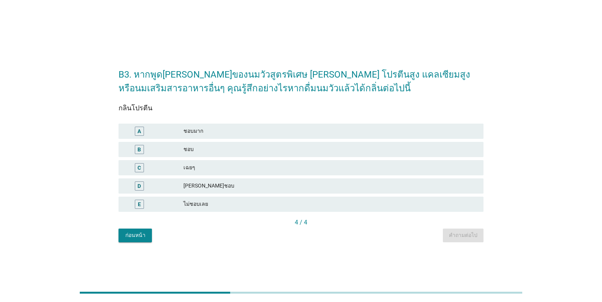
click at [139, 167] on div "C" at bounding box center [139, 167] width 3 height 8
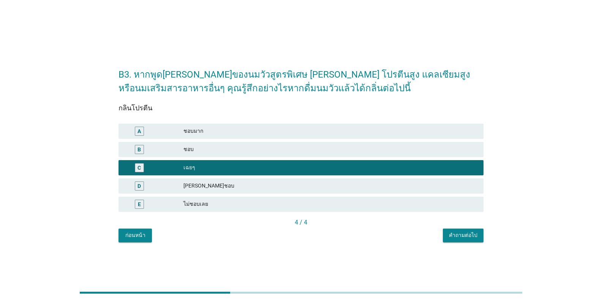
click at [374, 236] on div "คำถามต่อไป" at bounding box center [463, 235] width 29 height 8
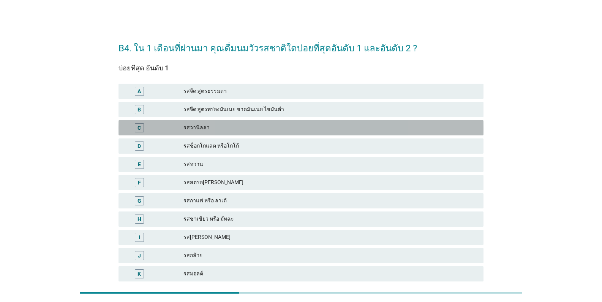
click at [138, 126] on div "C" at bounding box center [139, 128] width 3 height 8
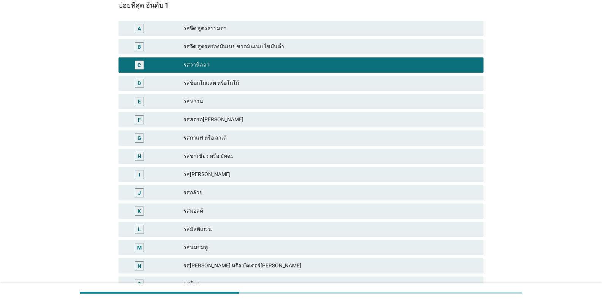
scroll to position [76, 0]
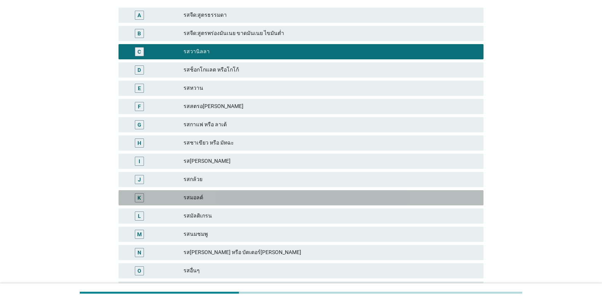
click at [139, 198] on div "K" at bounding box center [139, 197] width 3 height 8
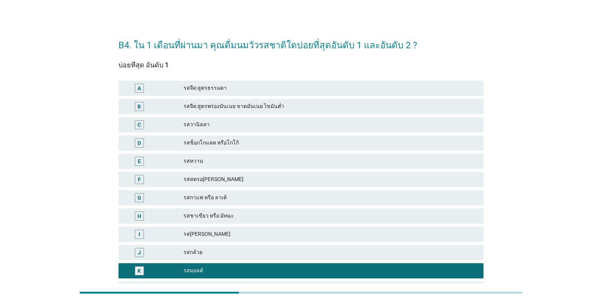
scroll to position [0, 0]
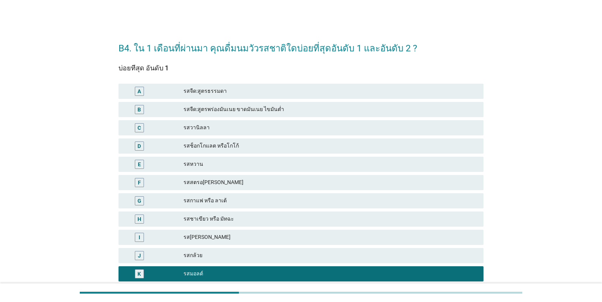
click at [141, 130] on div "C" at bounding box center [139, 128] width 3 height 8
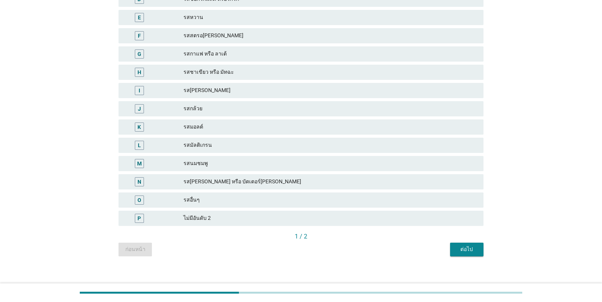
scroll to position [153, 0]
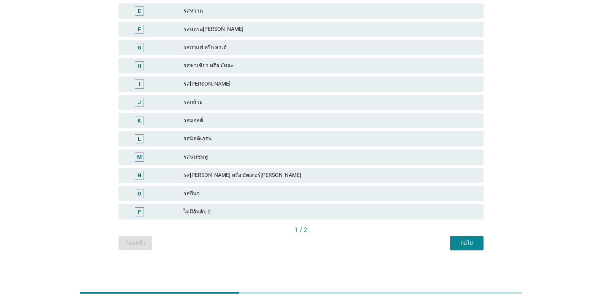
click at [374, 246] on div "ต่อไป" at bounding box center [467, 243] width 21 height 8
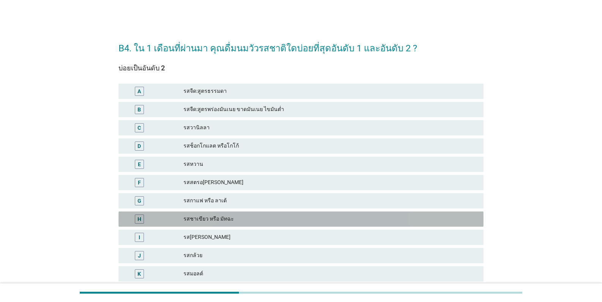
click at [138, 219] on div "H" at bounding box center [140, 219] width 4 height 8
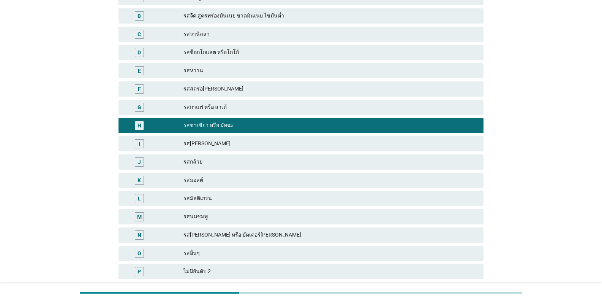
scroll to position [153, 0]
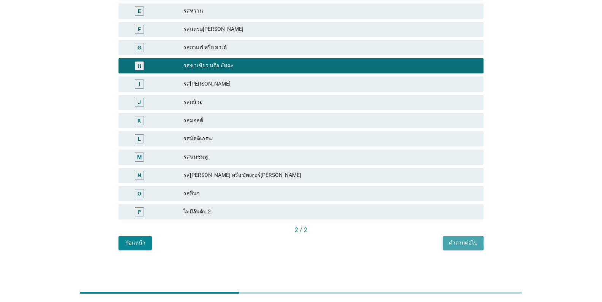
click at [374, 246] on div "คำถามต่อไป" at bounding box center [463, 243] width 29 height 8
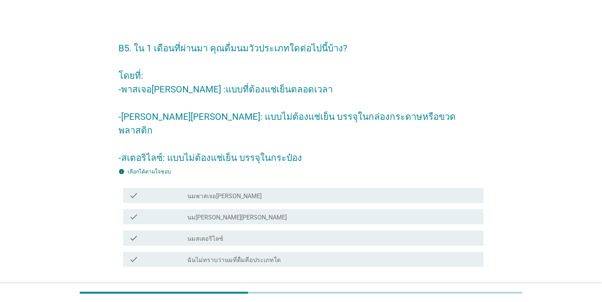
click at [224, 192] on label "นมพาสเจอ[PERSON_NAME]" at bounding box center [224, 196] width 75 height 8
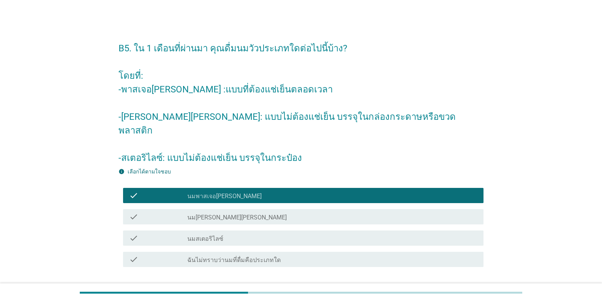
click at [374, 290] on div "ต่อไป" at bounding box center [463, 294] width 21 height 9
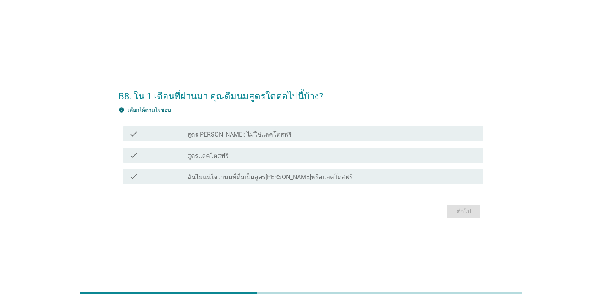
click at [218, 160] on div "check check_box_outline_blank สูตรแลคโตสฟรี" at bounding box center [303, 154] width 361 height 15
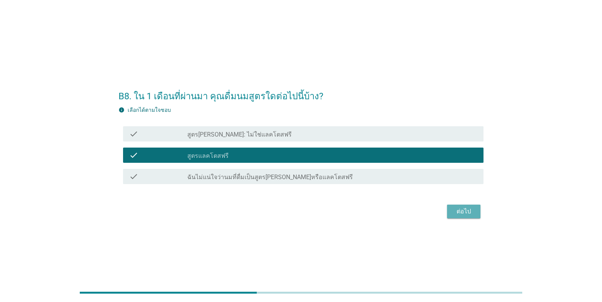
drag, startPoint x: 458, startPoint y: 211, endPoint x: 454, endPoint y: 212, distance: 4.1
click at [374, 212] on div "ต่อไป" at bounding box center [463, 211] width 21 height 9
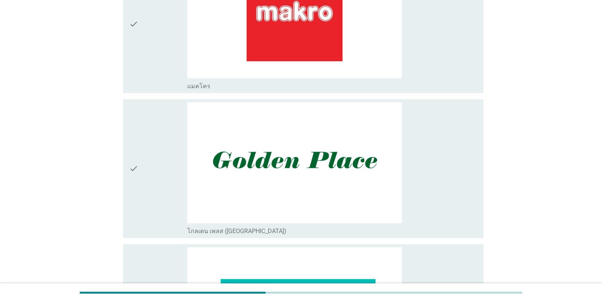
scroll to position [190, 0]
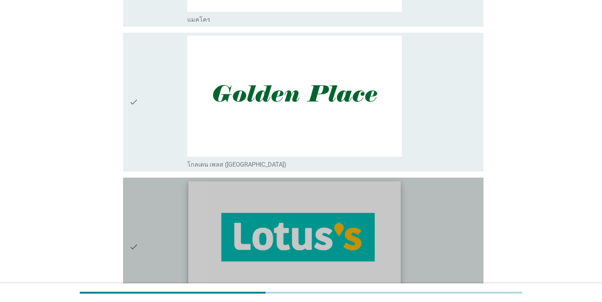
click at [345, 228] on img at bounding box center [295, 240] width 212 height 119
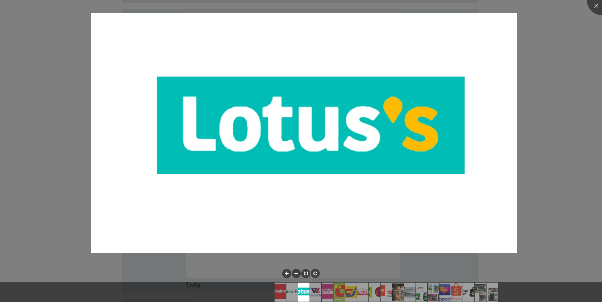
scroll to position [342, 0]
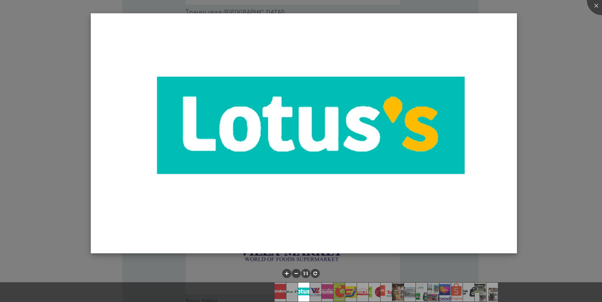
click at [374, 168] on img at bounding box center [304, 133] width 426 height 240
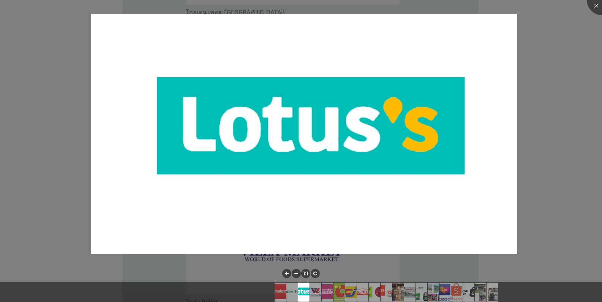
click at [374, 262] on div at bounding box center [301, 151] width 602 height 302
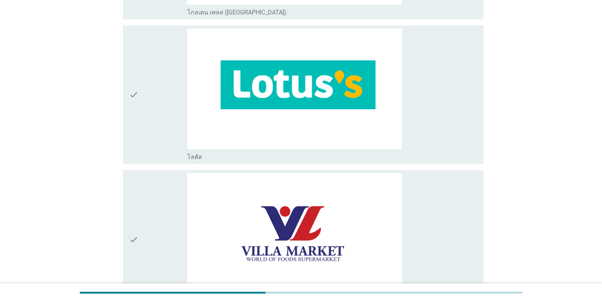
click at [132, 96] on icon "check" at bounding box center [133, 95] width 9 height 133
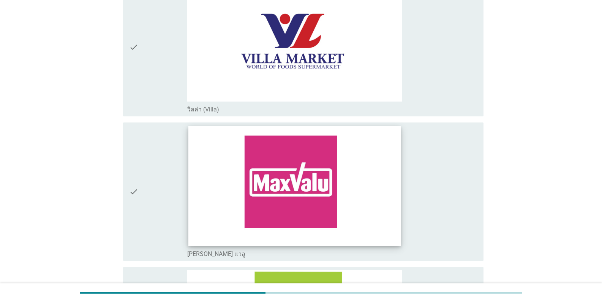
scroll to position [722, 0]
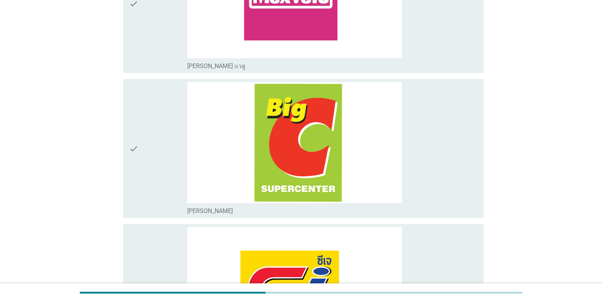
click at [132, 150] on icon "check" at bounding box center [133, 148] width 9 height 133
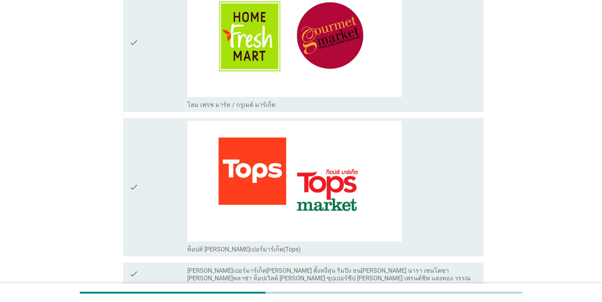
scroll to position [1330, 0]
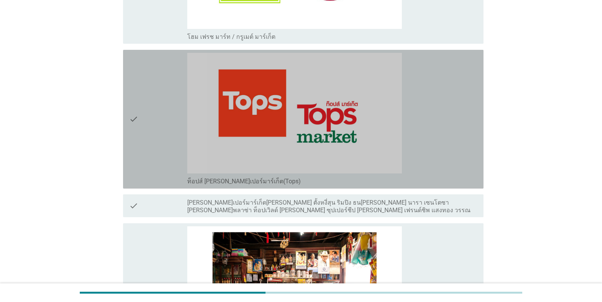
click at [128, 121] on div "check check_box_outline_blank ท็อปส์ [PERSON_NAME]เปอร์มาร์เก็ต(Tops)" at bounding box center [303, 119] width 361 height 139
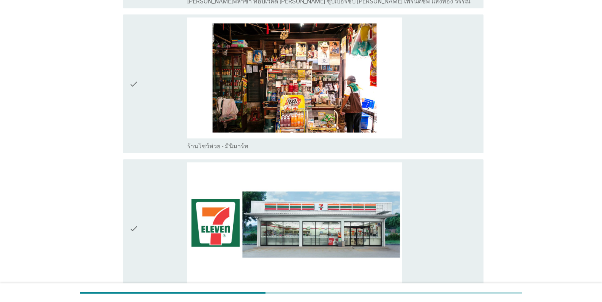
scroll to position [1597, 0]
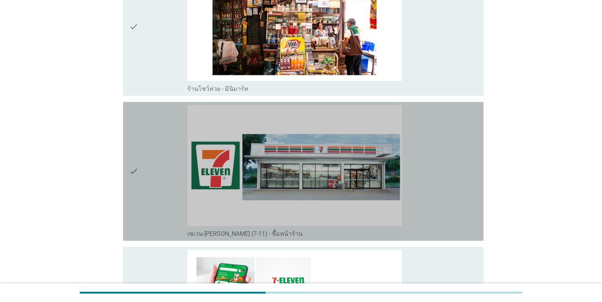
click at [132, 173] on icon "check" at bounding box center [133, 171] width 9 height 133
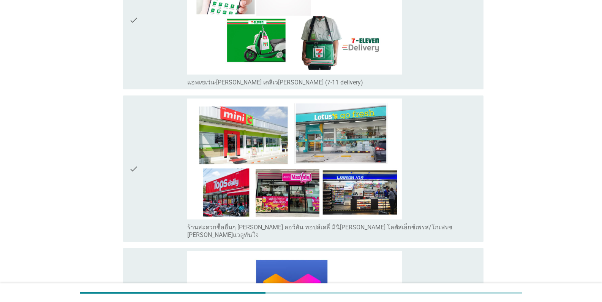
scroll to position [1977, 0]
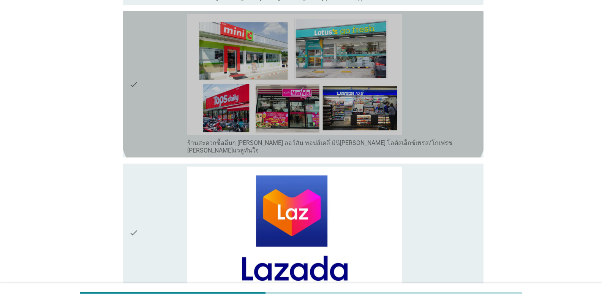
click at [130, 81] on icon "check" at bounding box center [133, 84] width 9 height 140
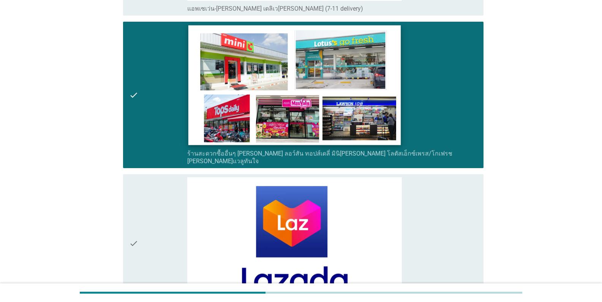
scroll to position [1892, 0]
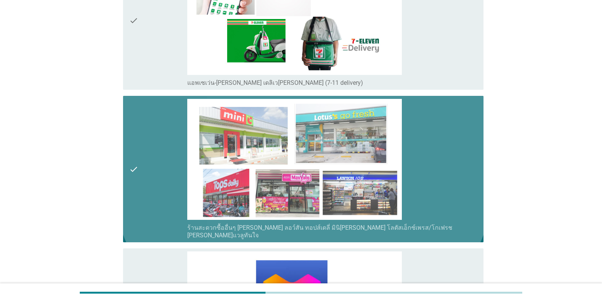
click at [129, 165] on icon "check" at bounding box center [133, 169] width 9 height 140
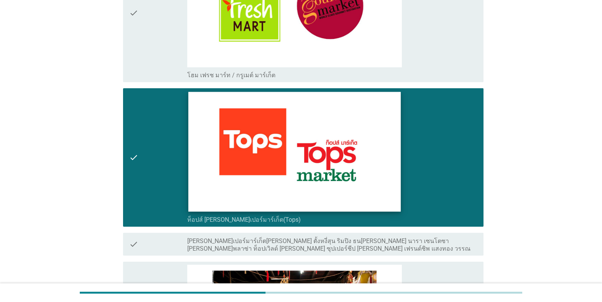
scroll to position [1208, 0]
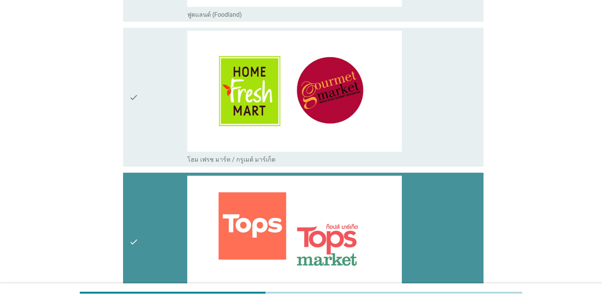
click at [130, 238] on icon "check" at bounding box center [133, 242] width 9 height 133
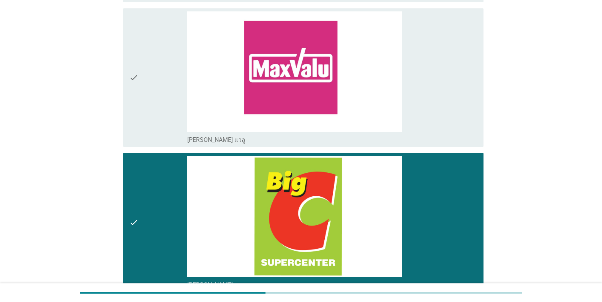
scroll to position [713, 0]
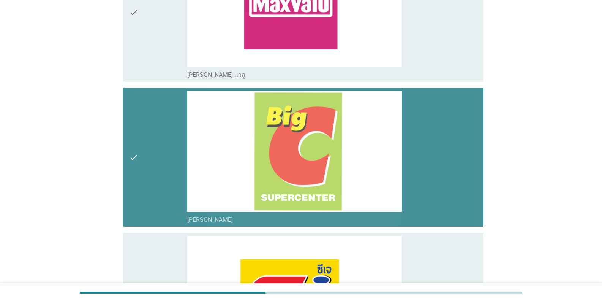
drag, startPoint x: 131, startPoint y: 162, endPoint x: 134, endPoint y: 165, distance: 4.3
click at [132, 164] on icon "check" at bounding box center [133, 157] width 9 height 133
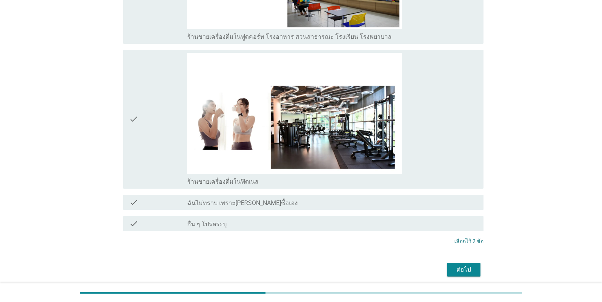
scroll to position [2690, 0]
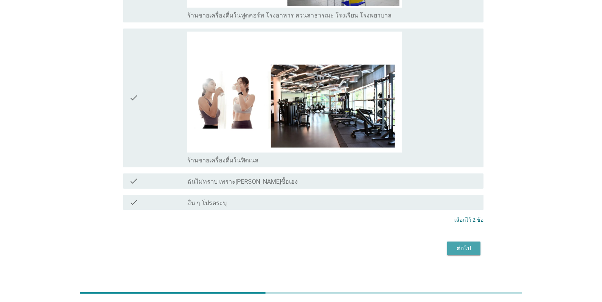
click at [374, 244] on div "ต่อไป" at bounding box center [463, 248] width 21 height 9
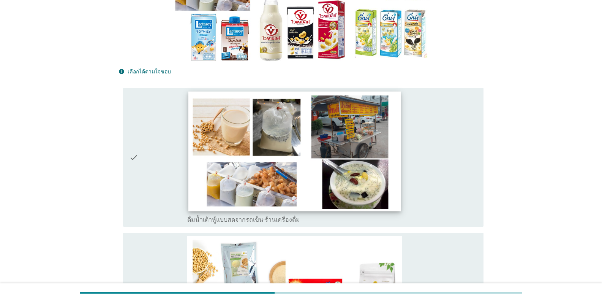
scroll to position [228, 0]
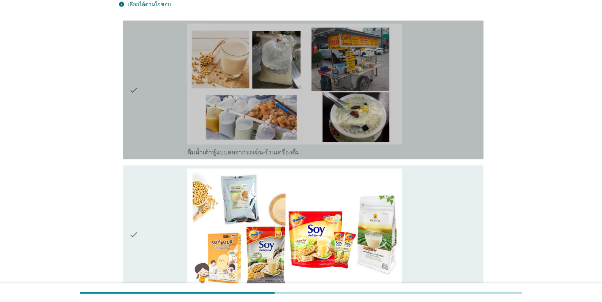
click at [130, 92] on icon "check" at bounding box center [133, 90] width 9 height 133
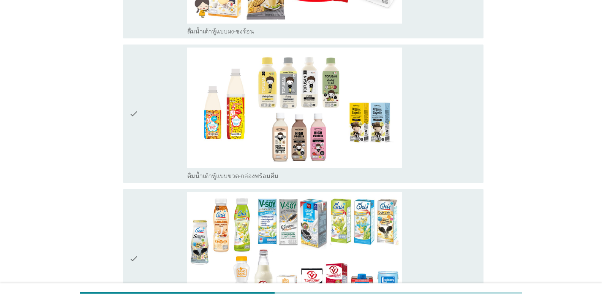
scroll to position [570, 0]
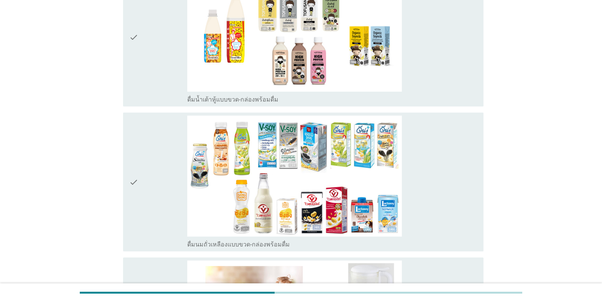
click at [130, 184] on icon "check" at bounding box center [133, 182] width 9 height 133
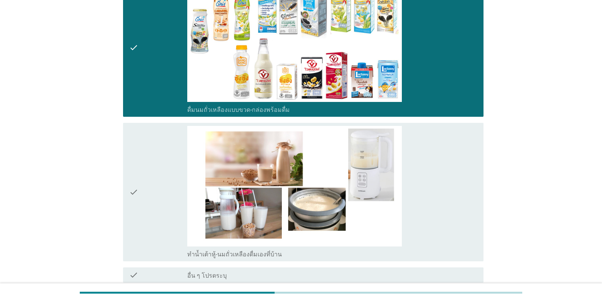
scroll to position [796, 0]
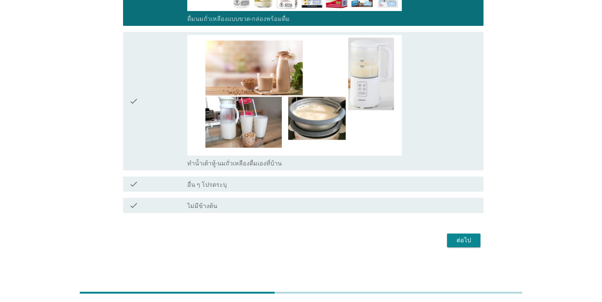
click at [374, 243] on div "ต่อไป" at bounding box center [463, 240] width 21 height 9
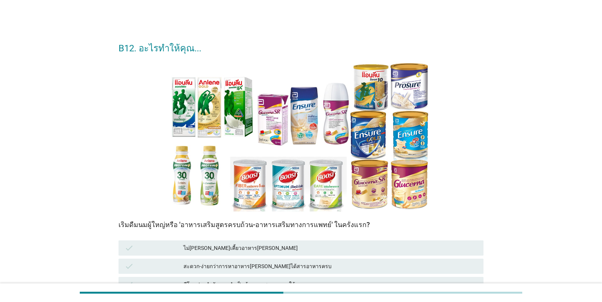
scroll to position [190, 0]
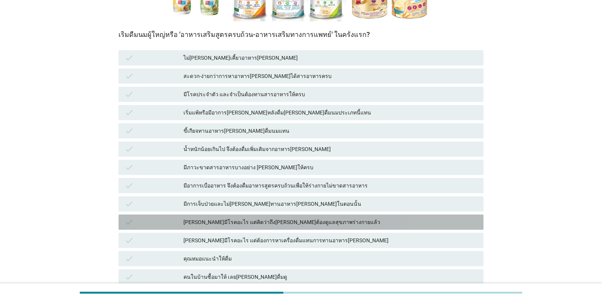
click at [132, 226] on icon "check" at bounding box center [129, 221] width 9 height 9
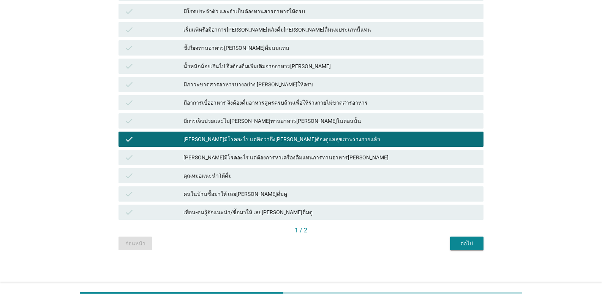
scroll to position [274, 0]
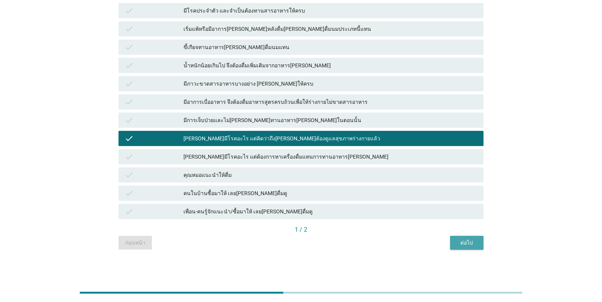
click at [374, 241] on div "ต่อไป" at bounding box center [467, 243] width 21 height 8
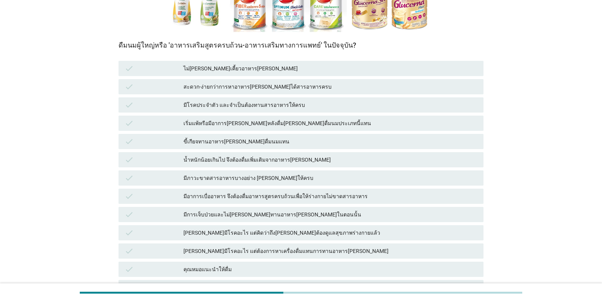
scroll to position [228, 0]
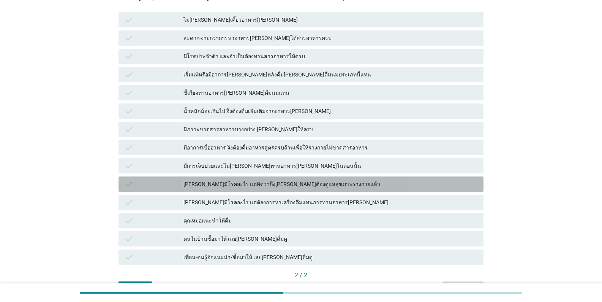
click at [128, 187] on icon "check" at bounding box center [129, 183] width 9 height 9
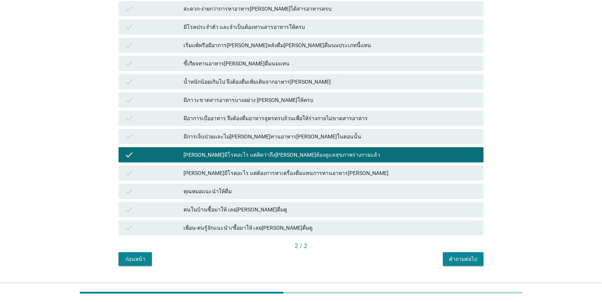
scroll to position [274, 0]
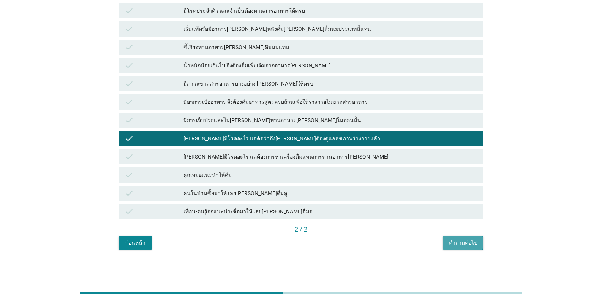
click at [374, 244] on div "คำถามต่อไป" at bounding box center [463, 243] width 29 height 8
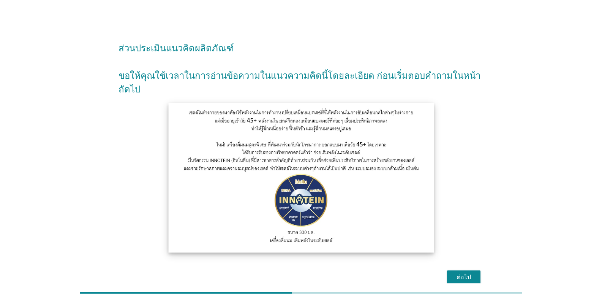
scroll to position [37, 0]
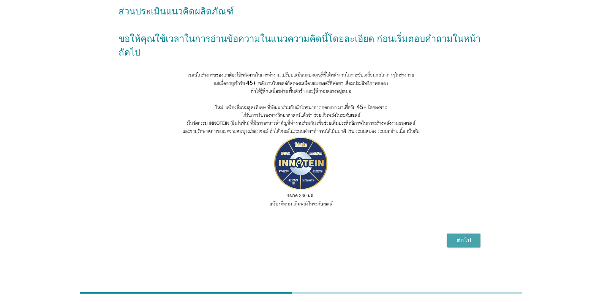
click at [374, 239] on div "ต่อไป" at bounding box center [463, 240] width 21 height 9
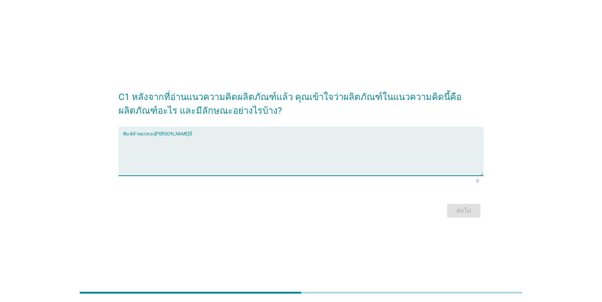
click at [160, 154] on textarea "พิมพ์คำตอบของคุณ ที่นี่" at bounding box center [303, 156] width 361 height 40
type textarea "ช่วยฟื้นฟูร่างกายผู้ที่มีอายุมากขึ้น"
click at [374, 210] on button "ต่อไป" at bounding box center [463, 211] width 33 height 14
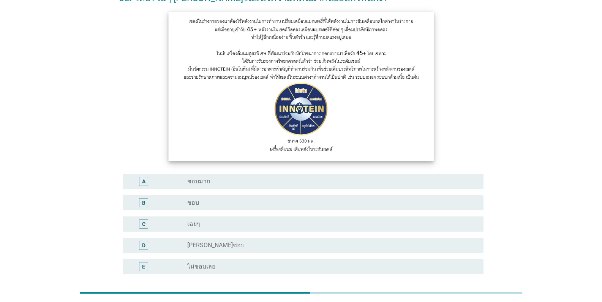
scroll to position [114, 0]
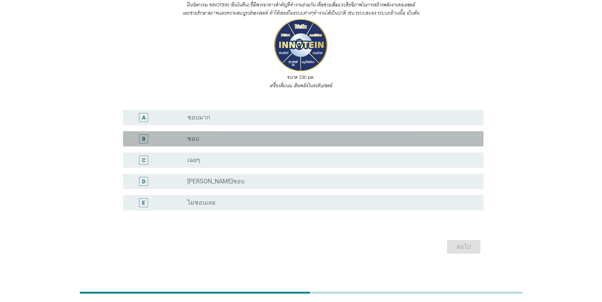
click at [141, 139] on div "B" at bounding box center [143, 138] width 9 height 9
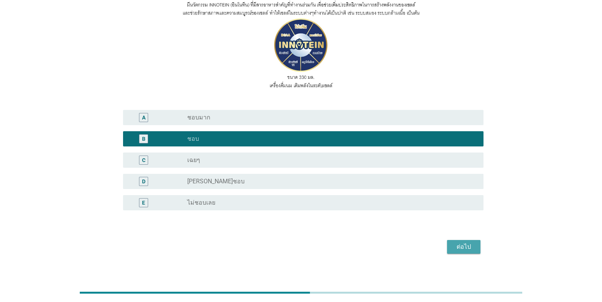
click at [374, 249] on div "ต่อไป" at bounding box center [463, 246] width 21 height 9
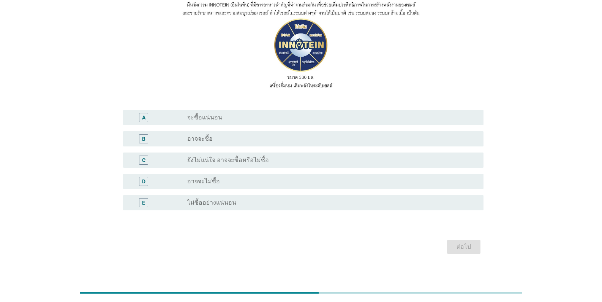
scroll to position [0, 0]
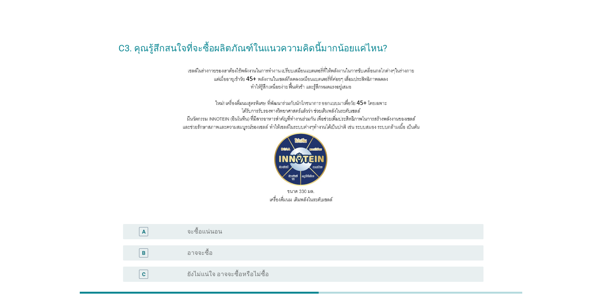
click at [230, 233] on div "radio_button_unchecked จะซื้อแน่นอน" at bounding box center [329, 232] width 284 height 8
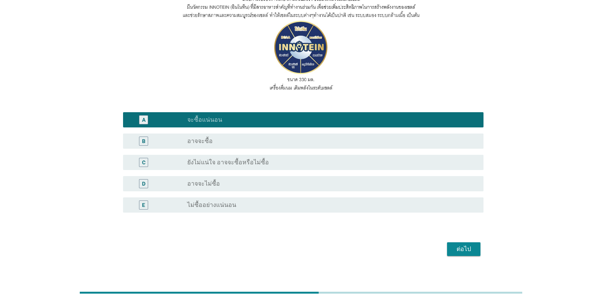
scroll to position [120, 0]
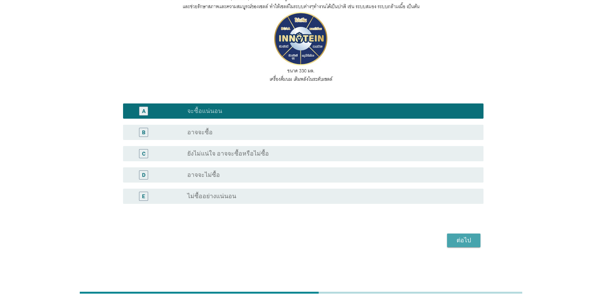
click at [374, 245] on button "ต่อไป" at bounding box center [463, 240] width 33 height 14
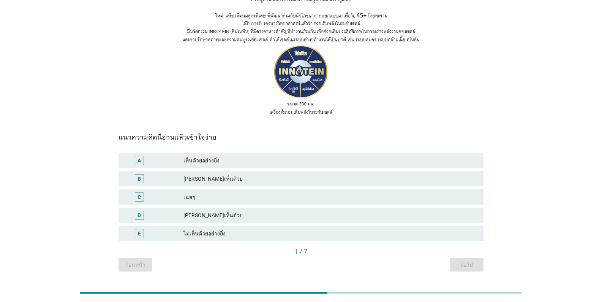
scroll to position [109, 0]
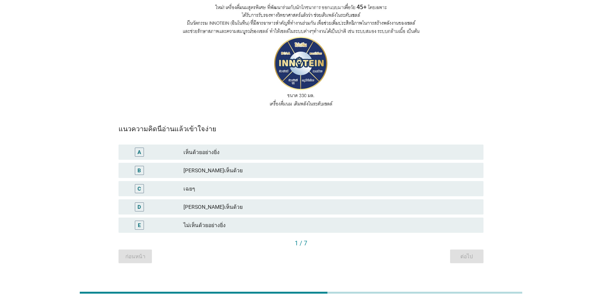
click at [213, 166] on div "[PERSON_NAME]เห็นด้วย" at bounding box center [331, 170] width 294 height 9
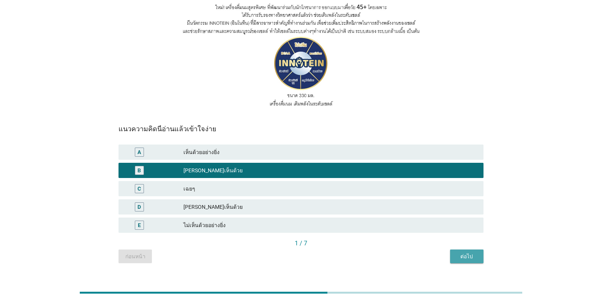
click at [374, 252] on div "ต่อไป" at bounding box center [467, 256] width 21 height 8
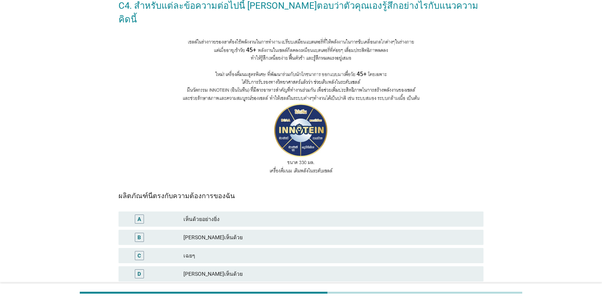
scroll to position [76, 0]
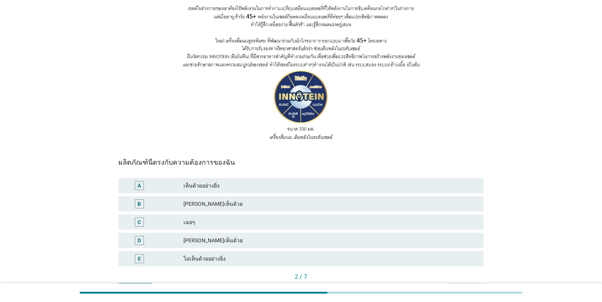
click at [238, 181] on div "เห็นด้วยอย่างยิ่ง" at bounding box center [331, 185] width 294 height 9
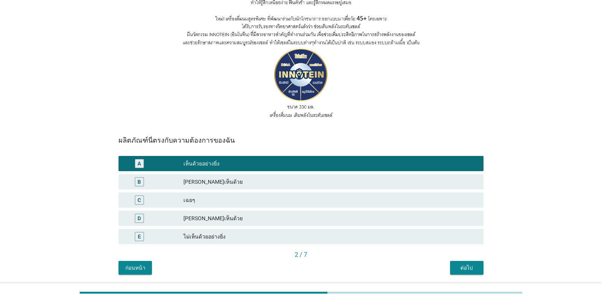
scroll to position [109, 0]
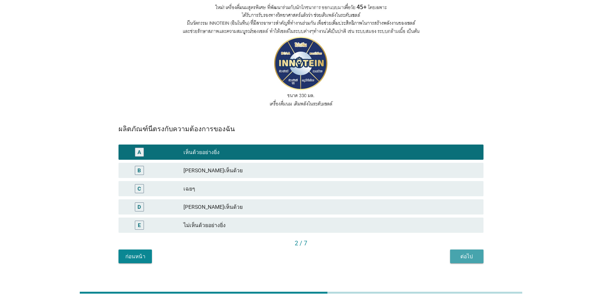
click at [374, 249] on button "ต่อไป" at bounding box center [466, 256] width 33 height 14
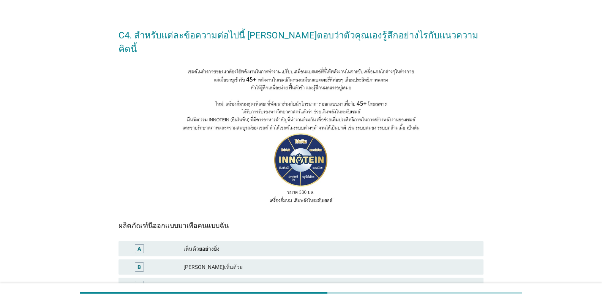
scroll to position [76, 0]
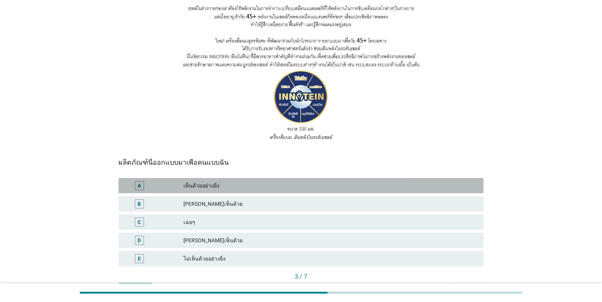
drag, startPoint x: 250, startPoint y: 169, endPoint x: 265, endPoint y: 181, distance: 18.9
click at [251, 181] on div "เห็นด้วยอย่างยิ่ง" at bounding box center [331, 185] width 294 height 9
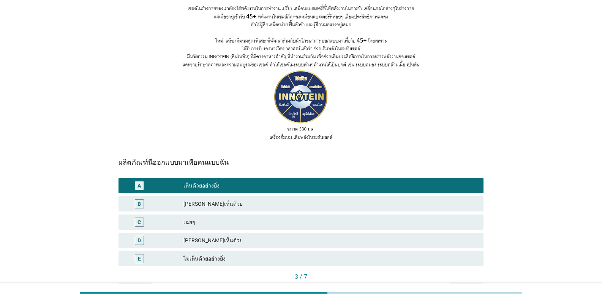
click at [374, 286] on div "ต่อไป" at bounding box center [467, 290] width 21 height 8
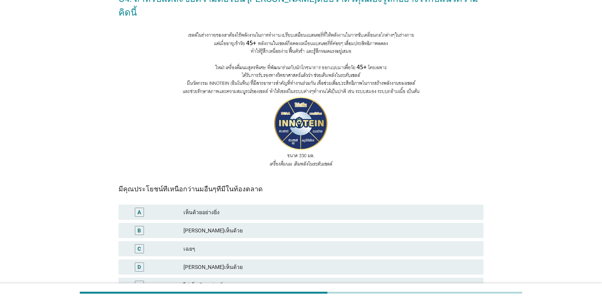
scroll to position [109, 0]
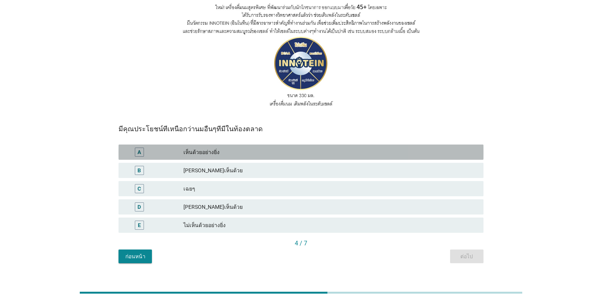
click at [218, 147] on div "เห็นด้วยอย่างยิ่ง" at bounding box center [331, 151] width 294 height 9
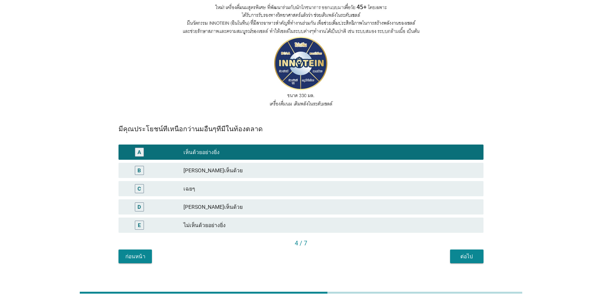
click at [374, 252] on div "ต่อไป" at bounding box center [467, 256] width 21 height 8
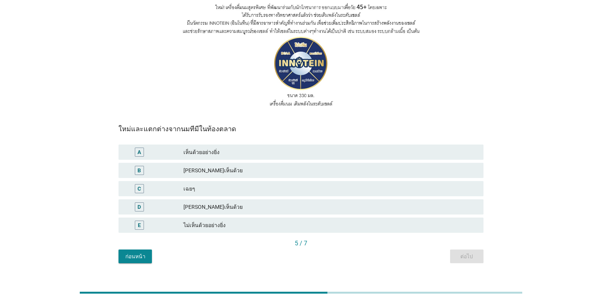
click at [228, 147] on div "เห็นด้วยอย่างยิ่ง" at bounding box center [331, 151] width 294 height 9
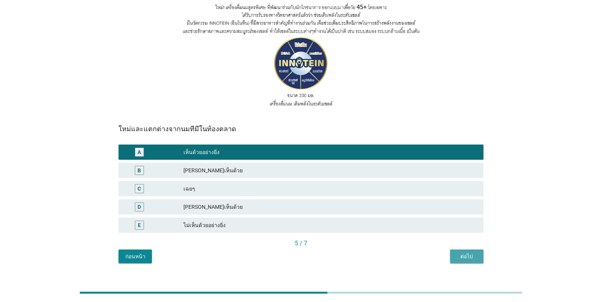
click at [374, 252] on div "ต่อไป" at bounding box center [467, 256] width 21 height 8
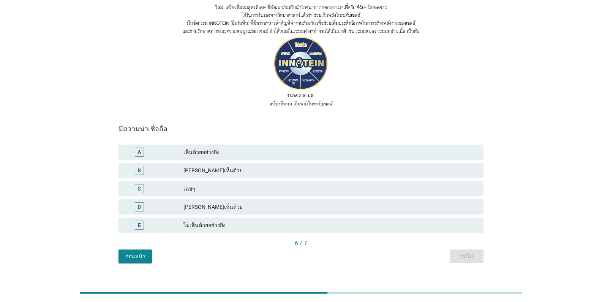
click at [248, 166] on div "[PERSON_NAME]เห็นด้วย" at bounding box center [331, 170] width 294 height 9
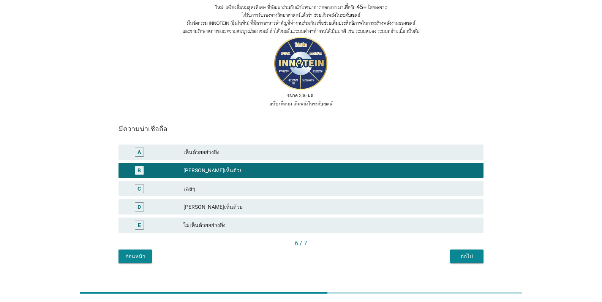
click at [374, 252] on div "ต่อไป" at bounding box center [467, 256] width 21 height 8
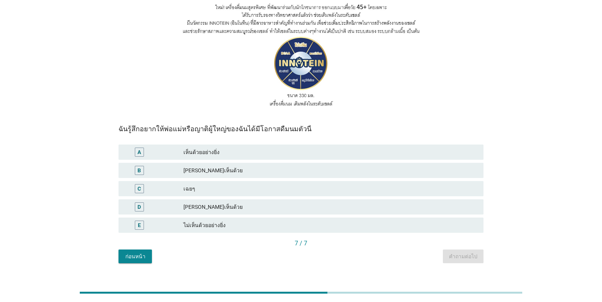
click at [257, 147] on div "เห็นด้วยอย่างยิ่ง" at bounding box center [331, 151] width 294 height 9
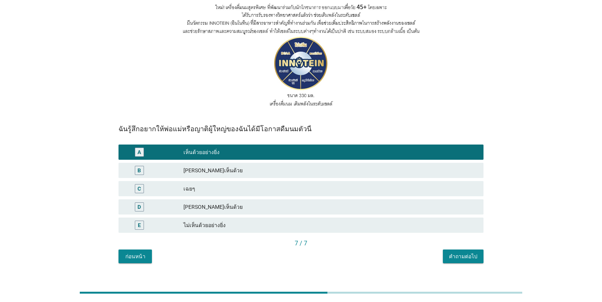
click at [374, 252] on div "คำถามต่อไป" at bounding box center [463, 256] width 29 height 8
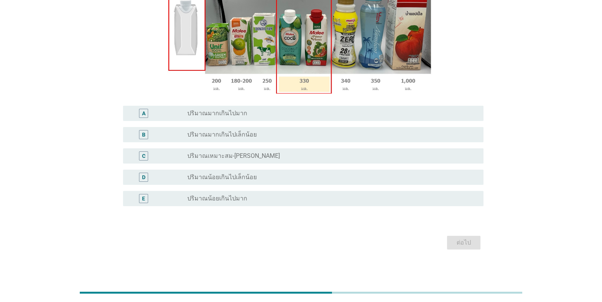
scroll to position [134, 0]
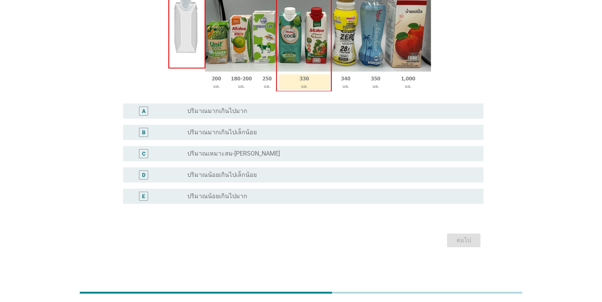
click at [162, 156] on div "C" at bounding box center [158, 153] width 58 height 9
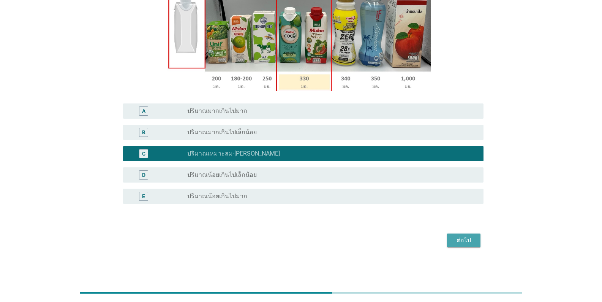
click at [374, 239] on div "ต่อไป" at bounding box center [463, 240] width 21 height 9
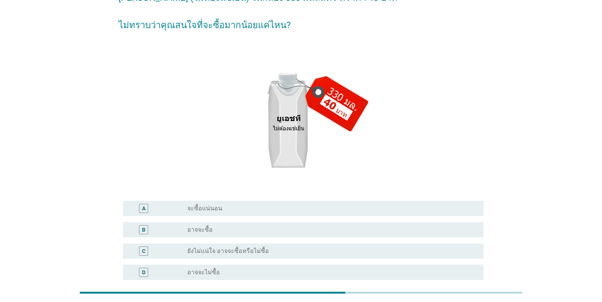
scroll to position [114, 0]
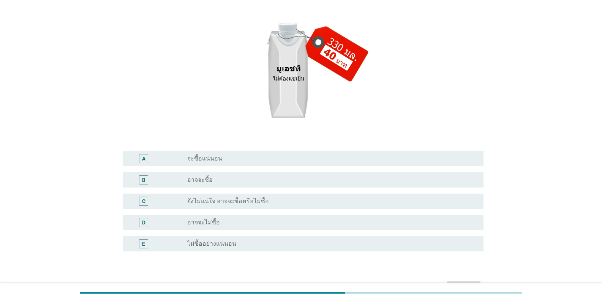
click at [217, 162] on label "จะซื้อแน่นอน" at bounding box center [204, 159] width 35 height 8
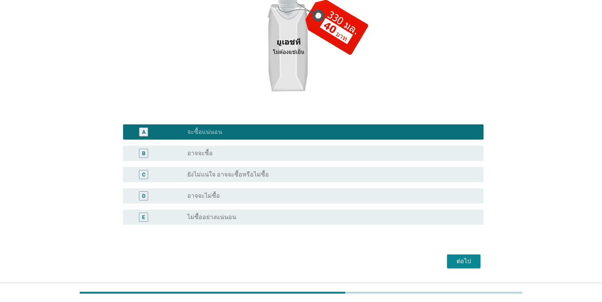
scroll to position [162, 0]
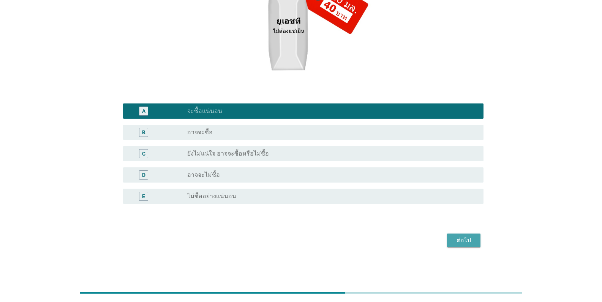
click at [374, 240] on div "ต่อไป" at bounding box center [463, 240] width 21 height 9
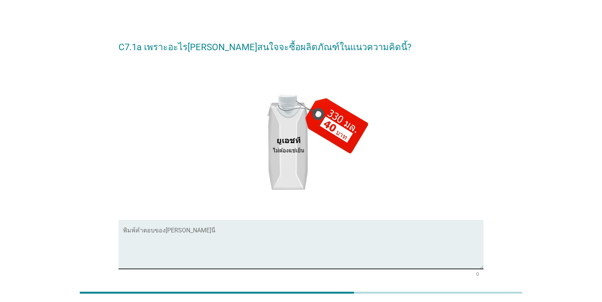
scroll to position [0, 0]
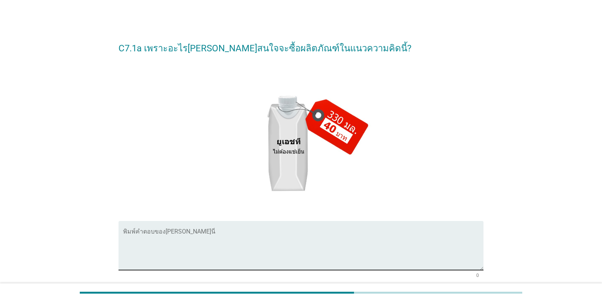
click at [239, 240] on textarea "พิมพ์คำตอบของคุณ ที่นี่" at bounding box center [303, 250] width 361 height 40
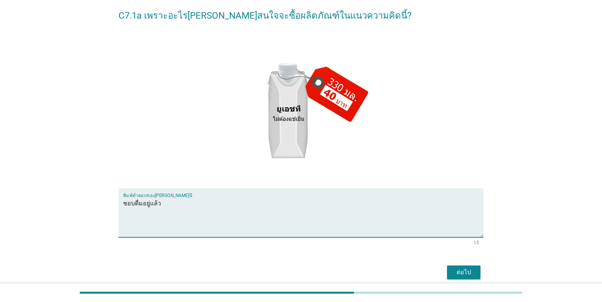
scroll to position [65, 0]
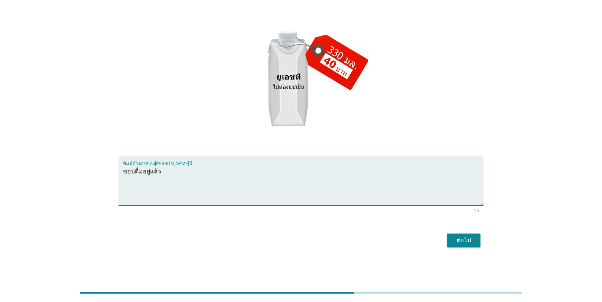
type textarea "ชอบดื่มอยู่แล้ว"
click at [374, 245] on button "ต่อไป" at bounding box center [463, 240] width 33 height 14
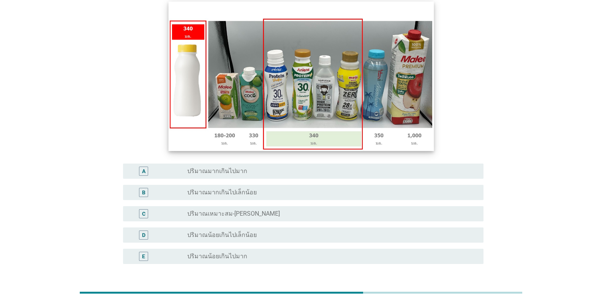
scroll to position [114, 0]
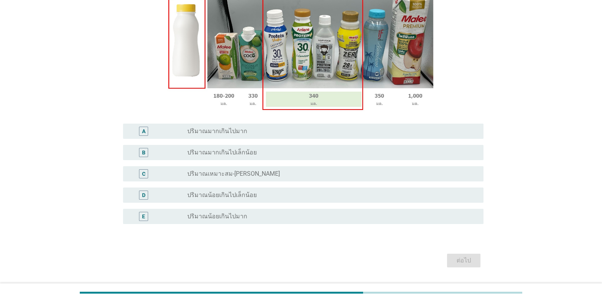
drag, startPoint x: 263, startPoint y: 178, endPoint x: 274, endPoint y: 181, distance: 11.7
click at [263, 178] on div "radio_button_unchecked ปริมาณเหมาะสม-[PERSON_NAME]" at bounding box center [332, 173] width 290 height 9
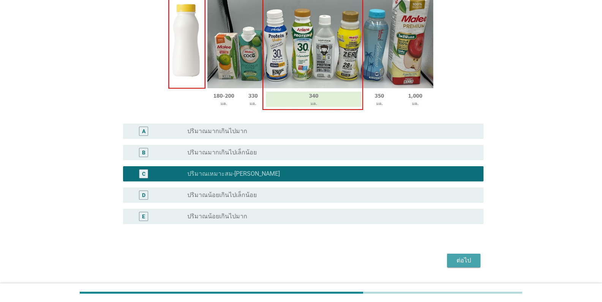
click at [374, 255] on button "ต่อไป" at bounding box center [463, 261] width 33 height 14
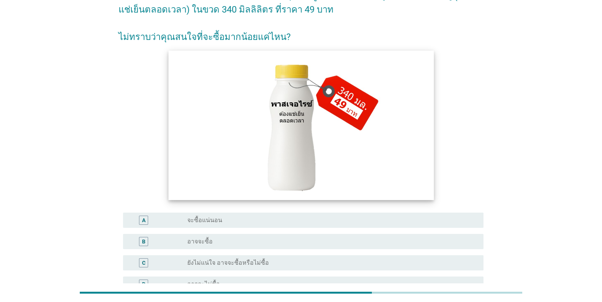
scroll to position [162, 0]
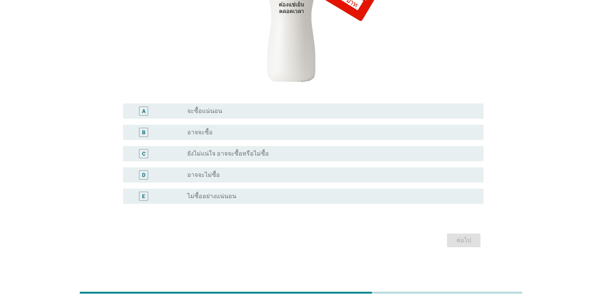
click at [215, 136] on div "radio_button_unchecked อาจจะซื้อ" at bounding box center [329, 132] width 284 height 8
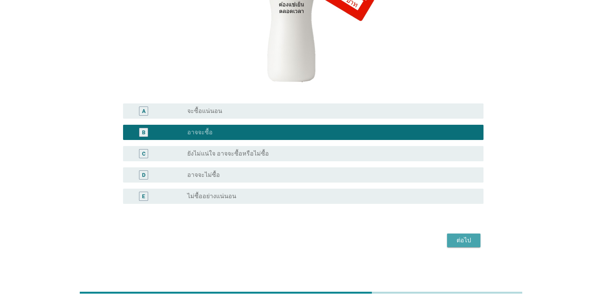
click at [374, 241] on div "ต่อไป" at bounding box center [463, 240] width 21 height 9
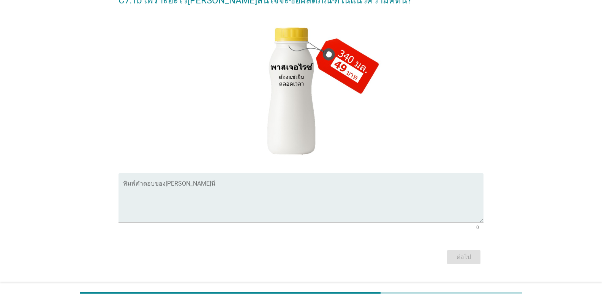
scroll to position [65, 0]
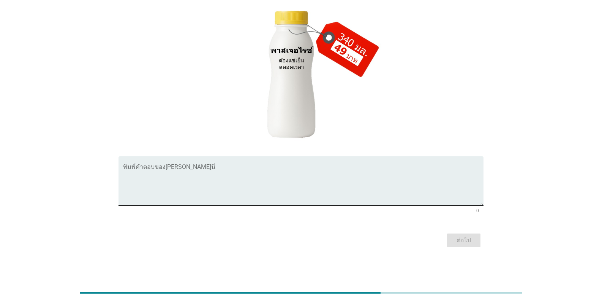
click at [230, 173] on textarea "พิมพ์คำตอบของคุณ ที่นี่" at bounding box center [303, 185] width 361 height 40
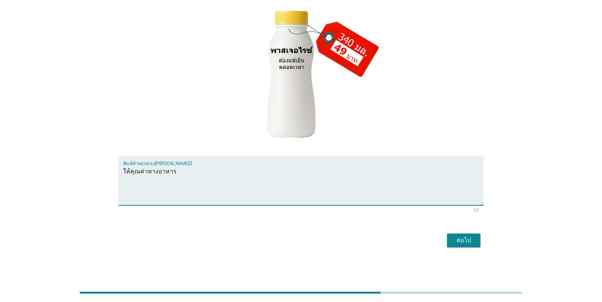
type textarea "ให้คุณค่าทางอาหาร"
click at [374, 241] on div "ต่อไป" at bounding box center [463, 240] width 21 height 9
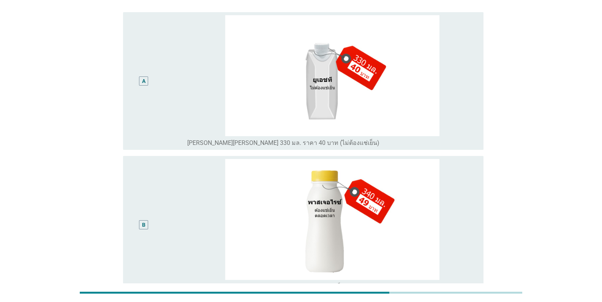
scroll to position [252, 0]
click at [146, 220] on div "B" at bounding box center [143, 224] width 9 height 9
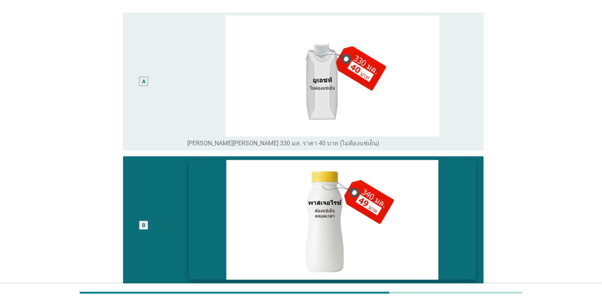
scroll to position [328, 0]
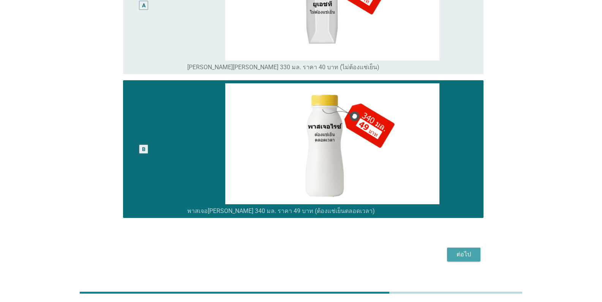
click at [374, 250] on div "ต่อไป" at bounding box center [463, 254] width 21 height 9
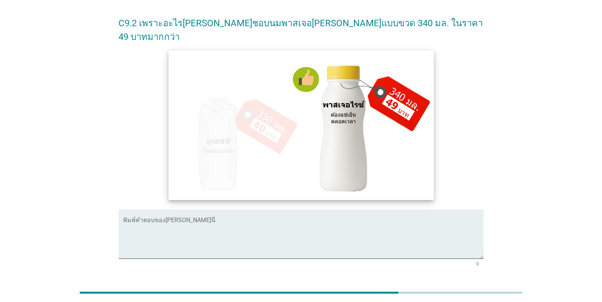
scroll to position [65, 0]
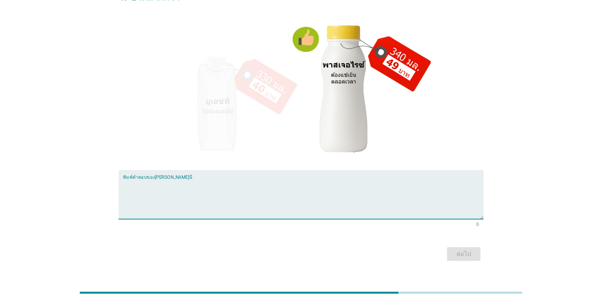
click at [201, 179] on textarea "พิมพ์คำตอบของคุณ ที่นี่" at bounding box center [303, 199] width 361 height 40
type textarea "สดกว่า"
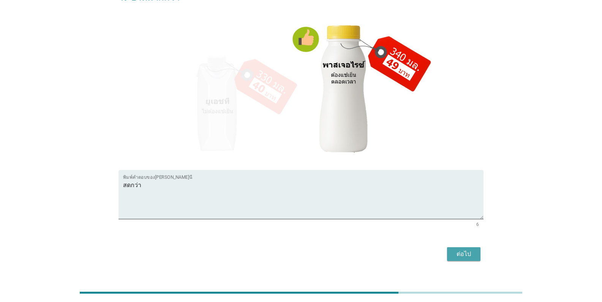
click at [374, 249] on div "ต่อไป" at bounding box center [463, 253] width 21 height 9
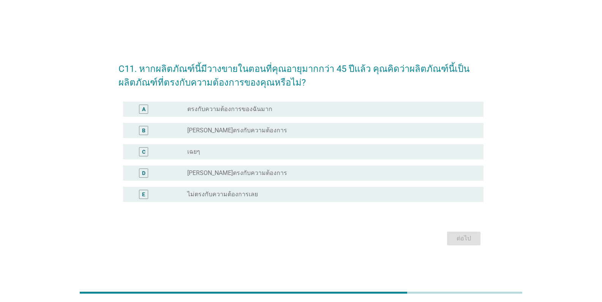
click at [146, 132] on div "B" at bounding box center [143, 130] width 9 height 9
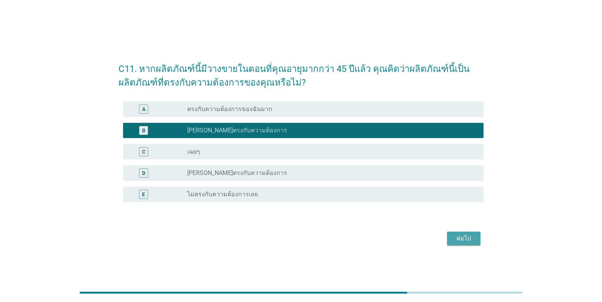
click at [374, 240] on button "ต่อไป" at bounding box center [463, 238] width 33 height 14
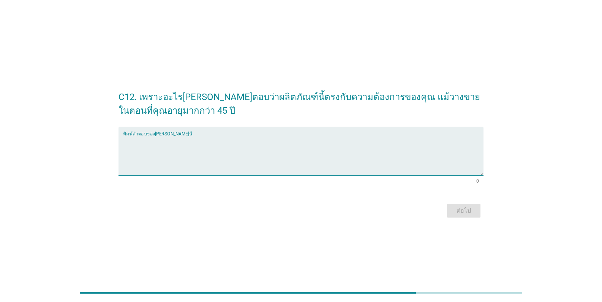
click at [162, 144] on textarea "พิมพ์คำตอบของคุณ ที่นี่" at bounding box center [303, 156] width 361 height 40
type textarea "ชอบรับปทาน"
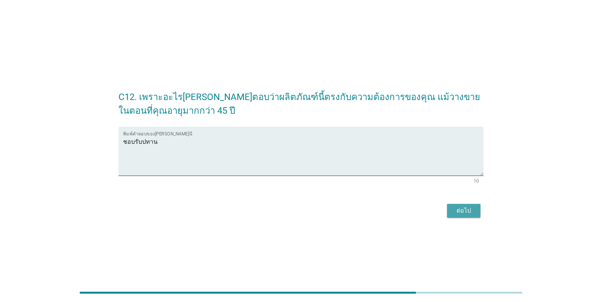
click at [374, 208] on div "ต่อไป" at bounding box center [463, 210] width 21 height 9
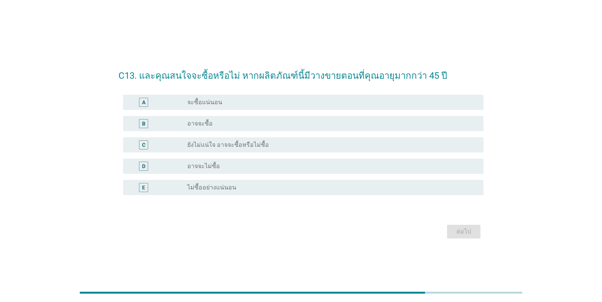
click at [163, 101] on div "A" at bounding box center [158, 102] width 58 height 9
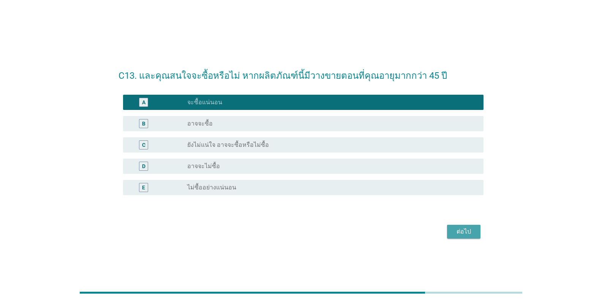
click at [374, 231] on div "ต่อไป" at bounding box center [463, 231] width 21 height 9
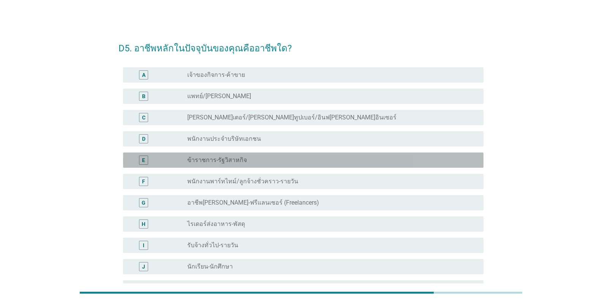
click at [228, 163] on label "ข้าราชการ-รัฐวิสาหกิจ" at bounding box center [217, 160] width 60 height 8
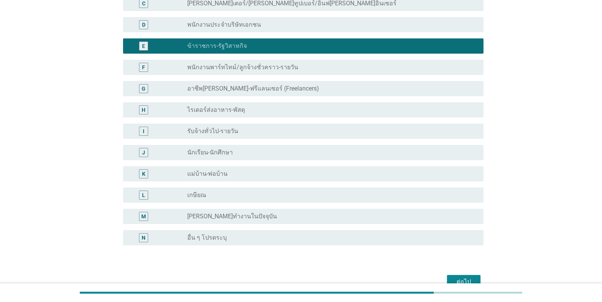
scroll to position [155, 0]
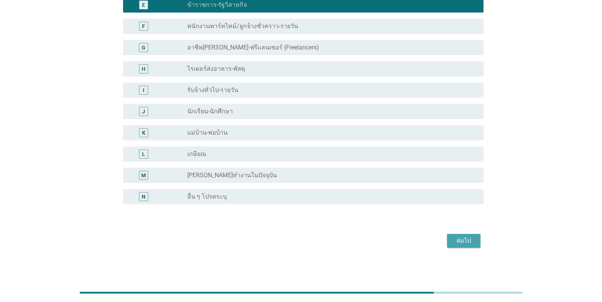
click at [374, 242] on div "ต่อไป" at bounding box center [463, 240] width 21 height 9
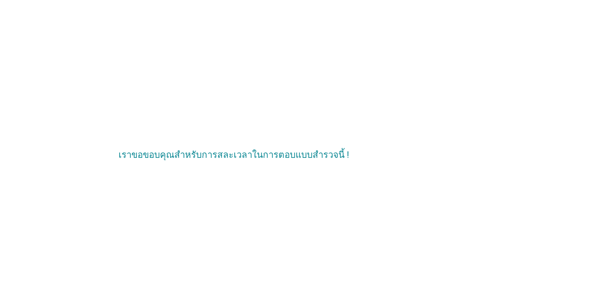
scroll to position [0, 0]
